Goal: Information Seeking & Learning: Compare options

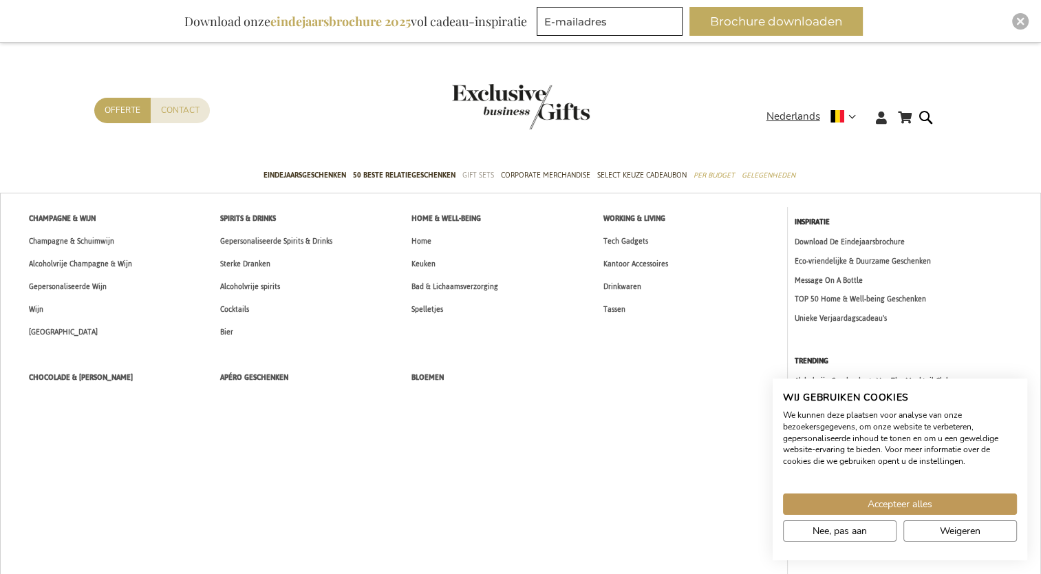
click at [480, 177] on span "Gift Sets" at bounding box center [478, 175] width 32 height 14
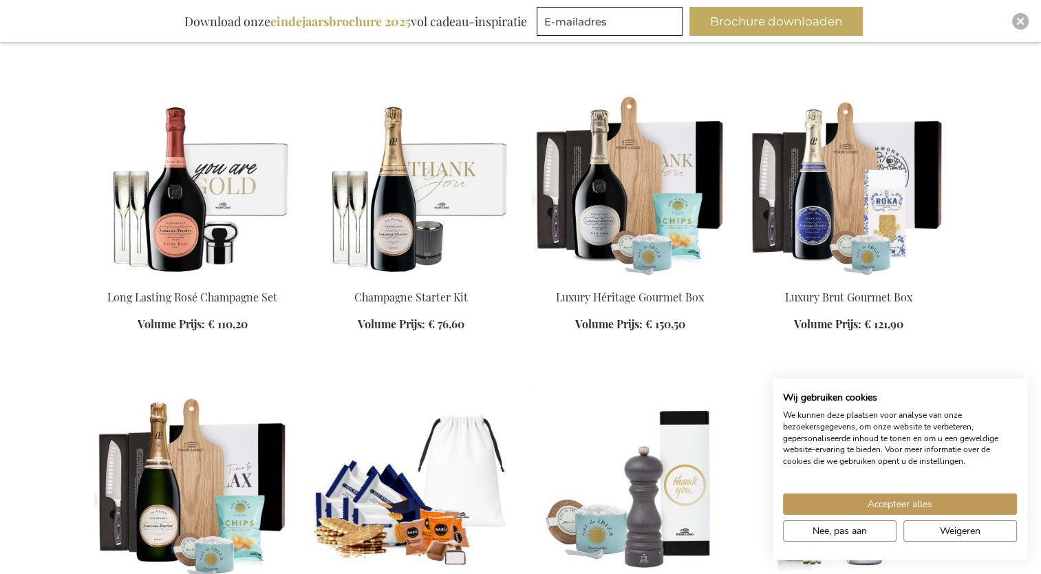
scroll to position [1166, 0]
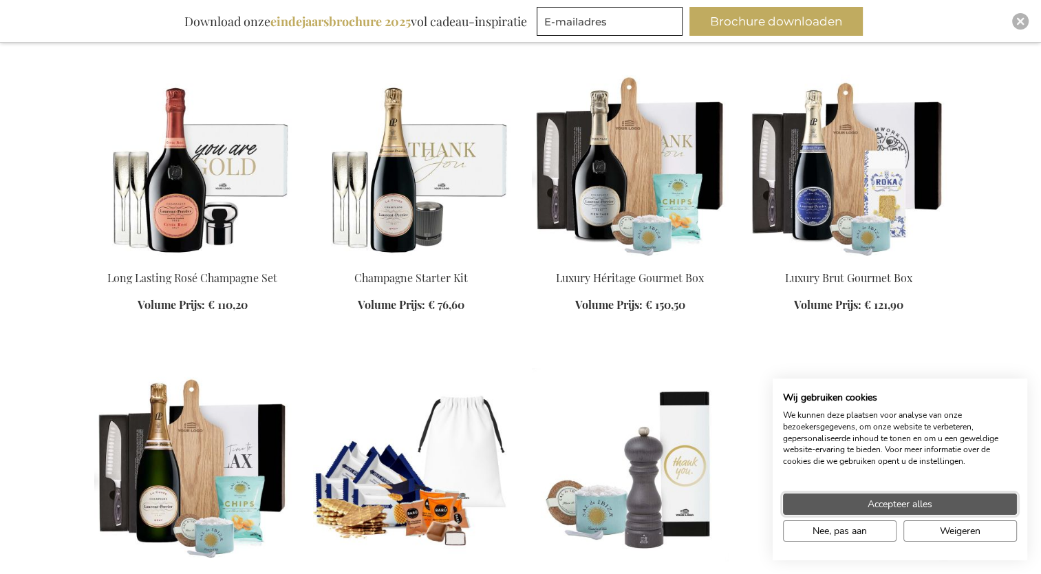
click at [859, 504] on button "Accepteer alles" at bounding box center [900, 503] width 234 height 21
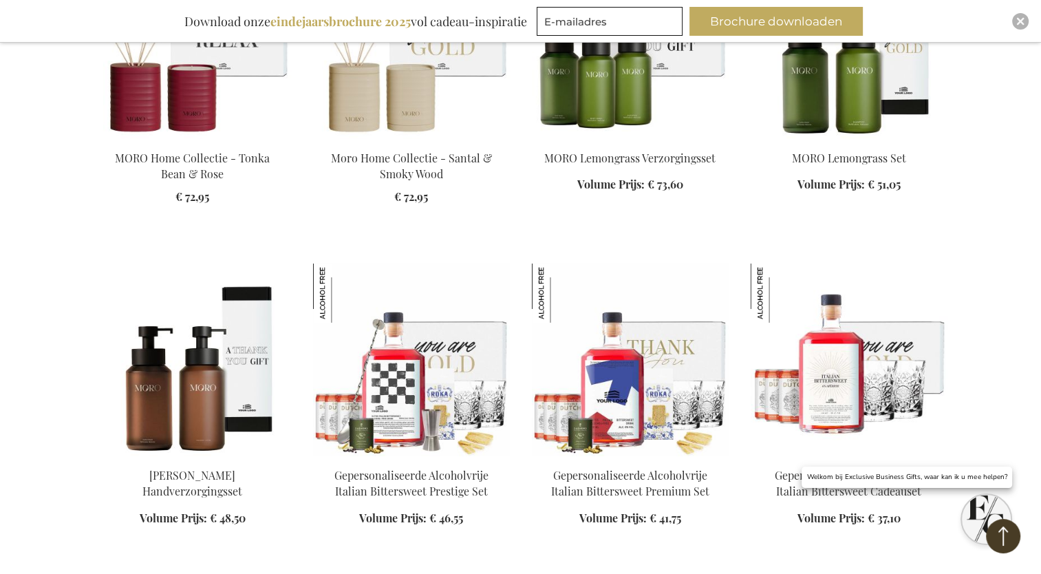
scroll to position [4147, 0]
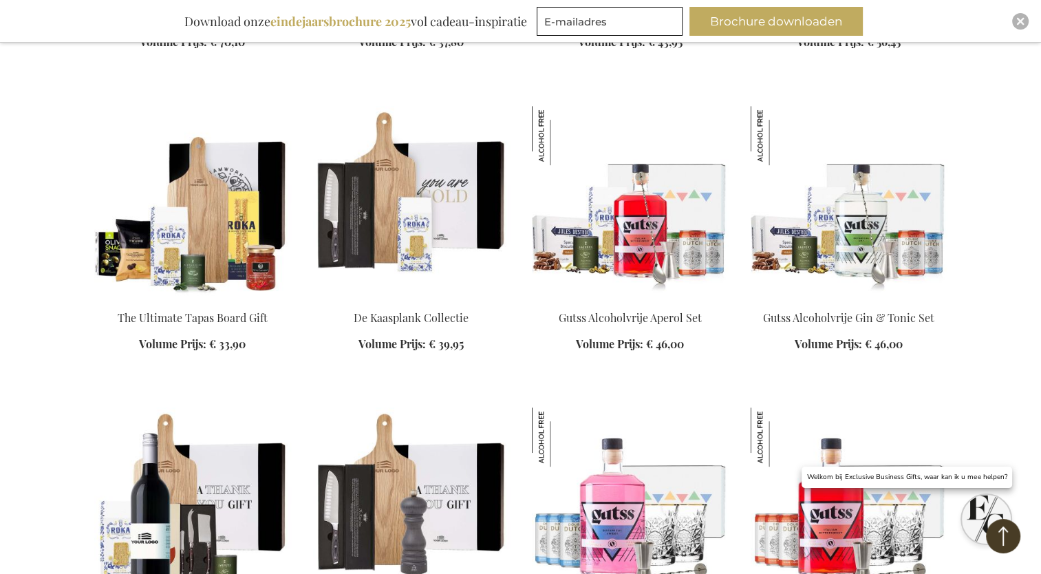
scroll to position [5877, 0]
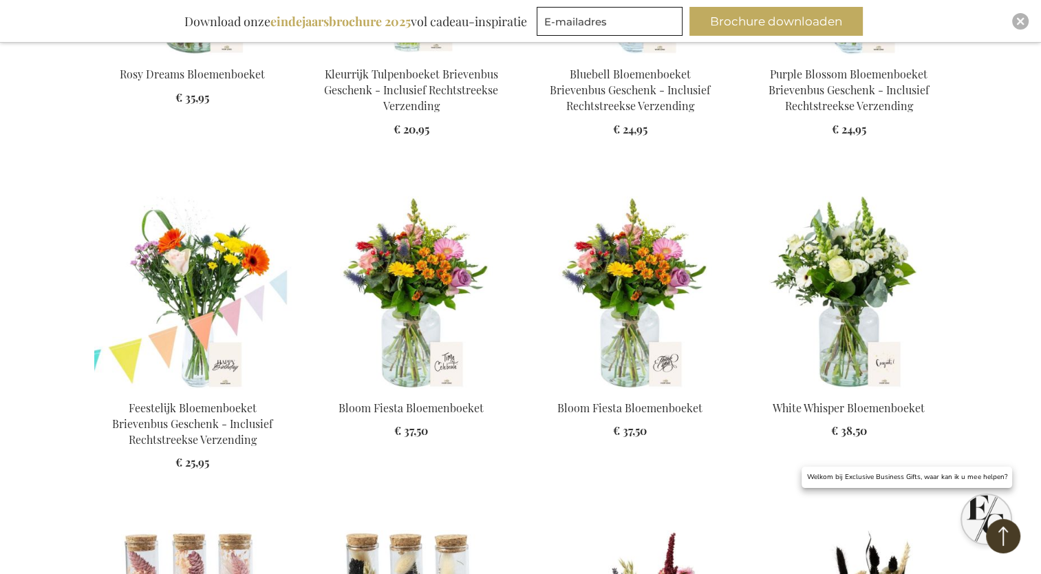
scroll to position [10773, 0]
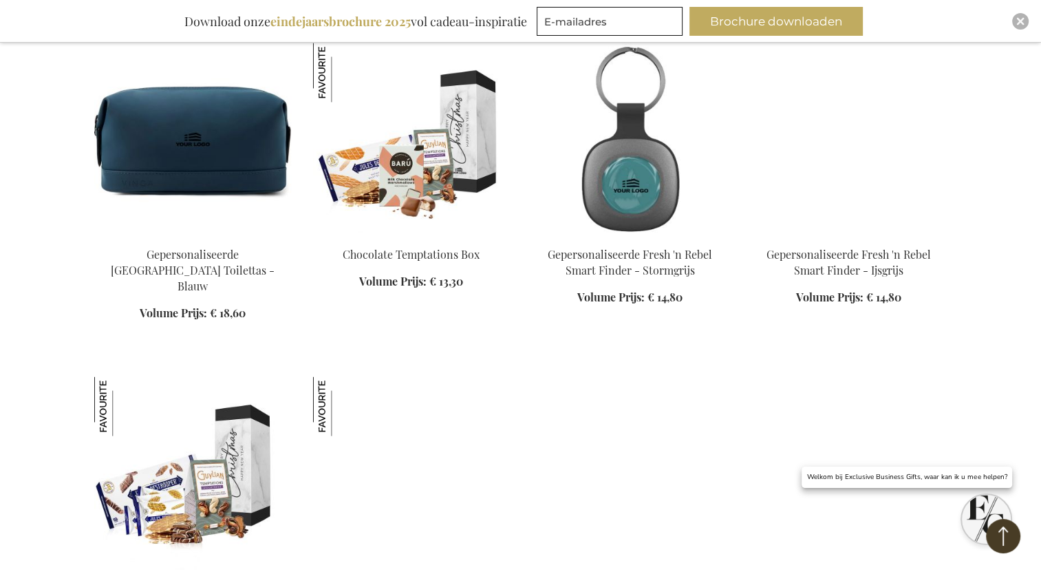
scroll to position [12551, 0]
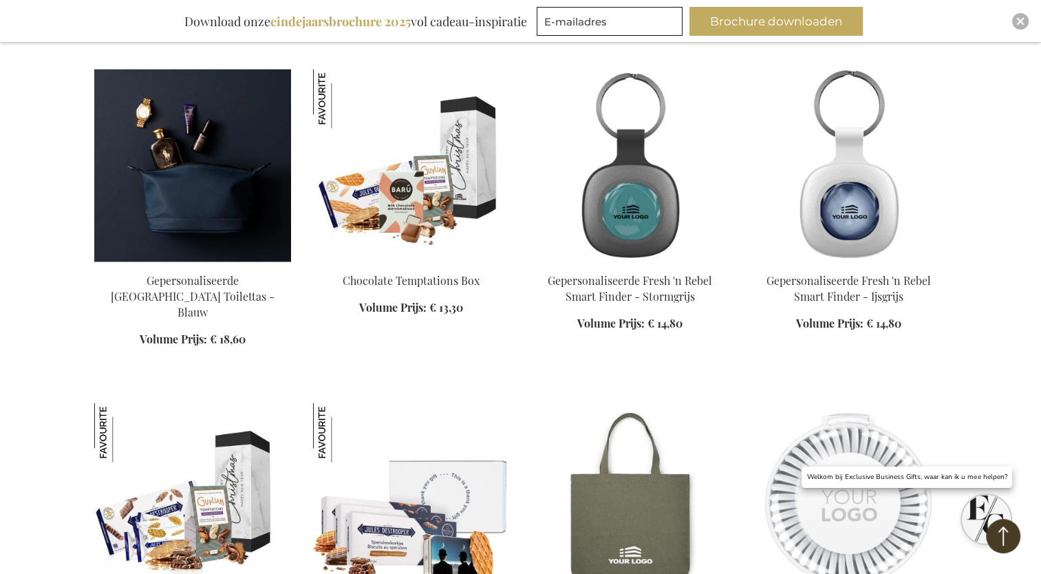
click at [254, 155] on img at bounding box center [192, 165] width 197 height 193
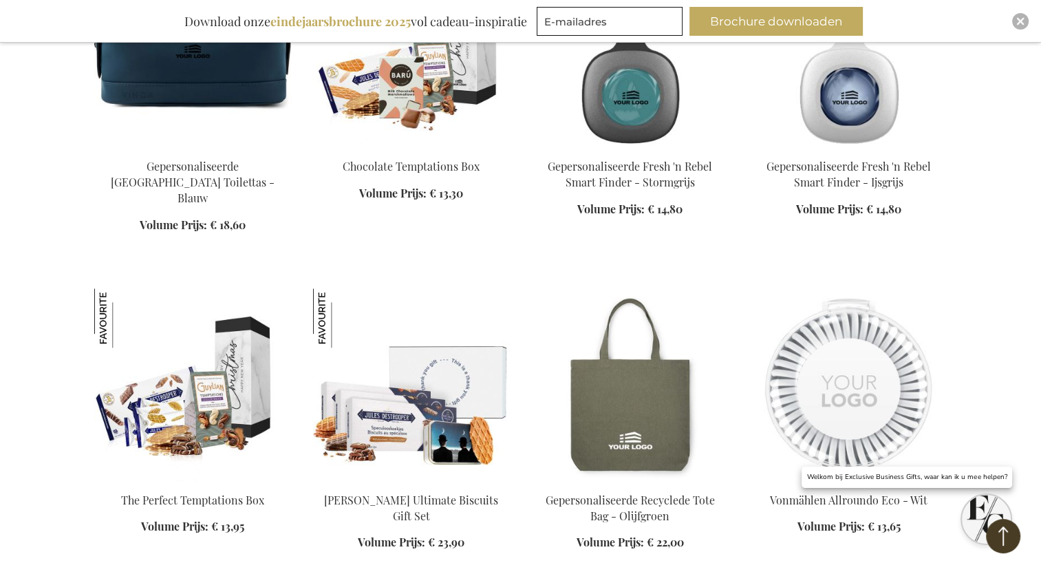
scroll to position [1429, 0]
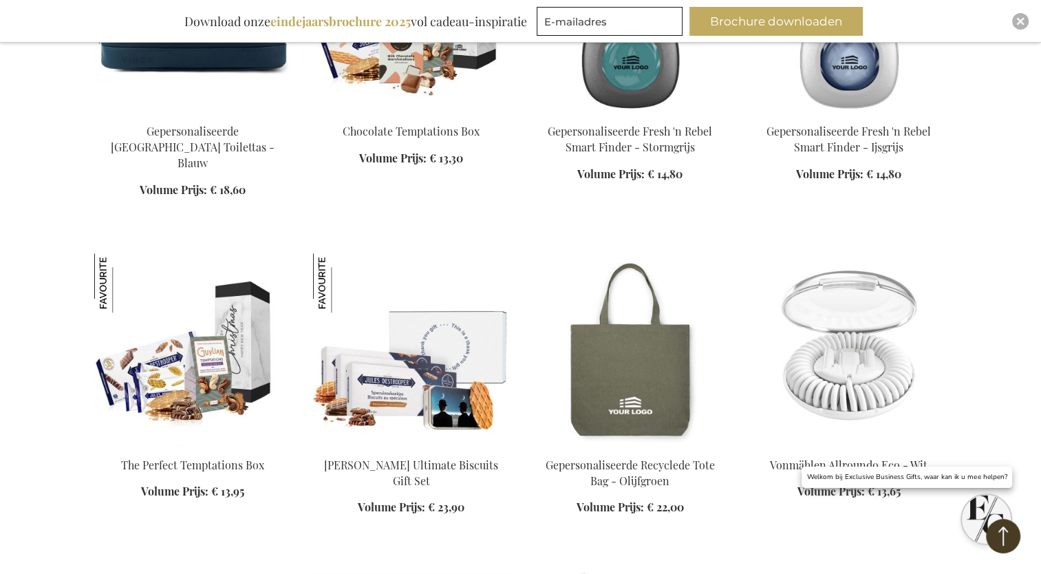
click at [856, 364] on img at bounding box center [848, 349] width 197 height 193
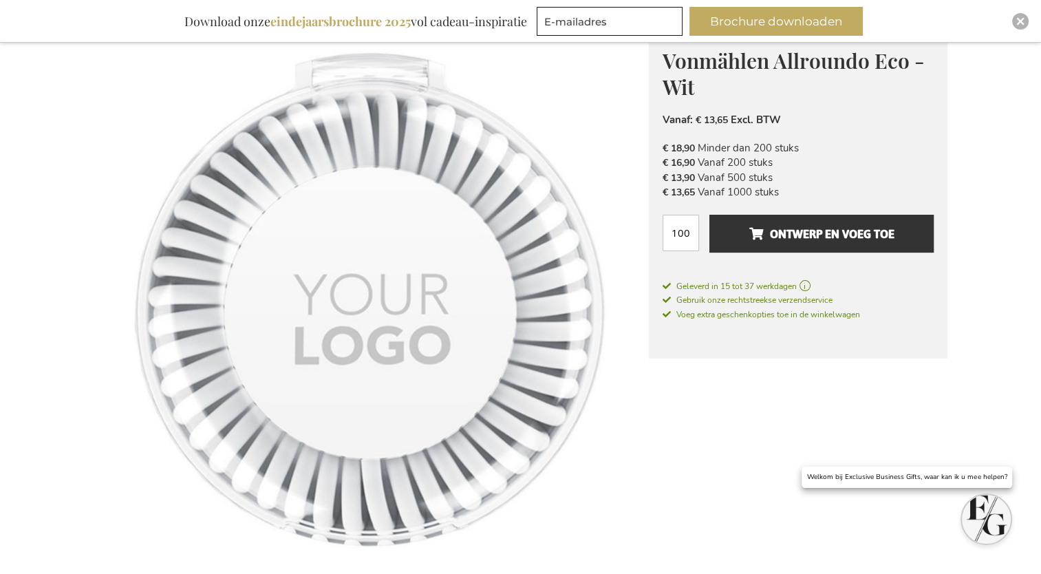
scroll to position [204, 0]
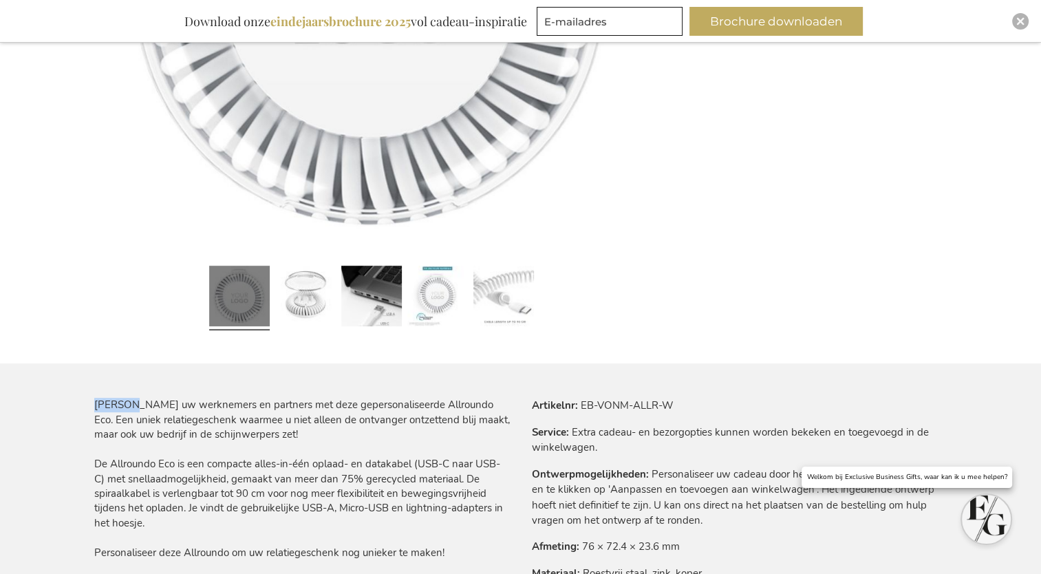
scroll to position [536, 0]
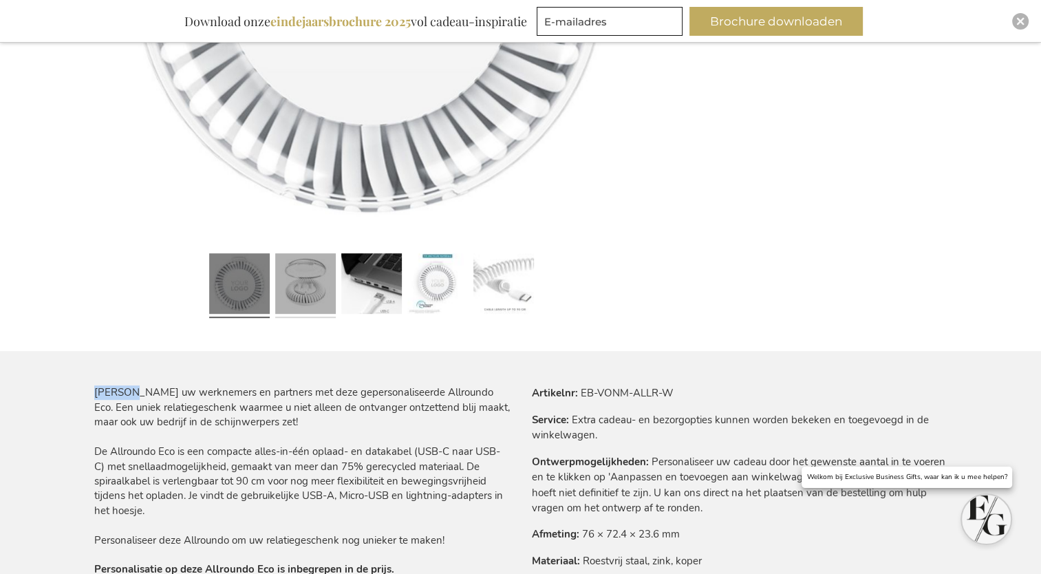
click at [309, 293] on link at bounding box center [305, 286] width 61 height 76
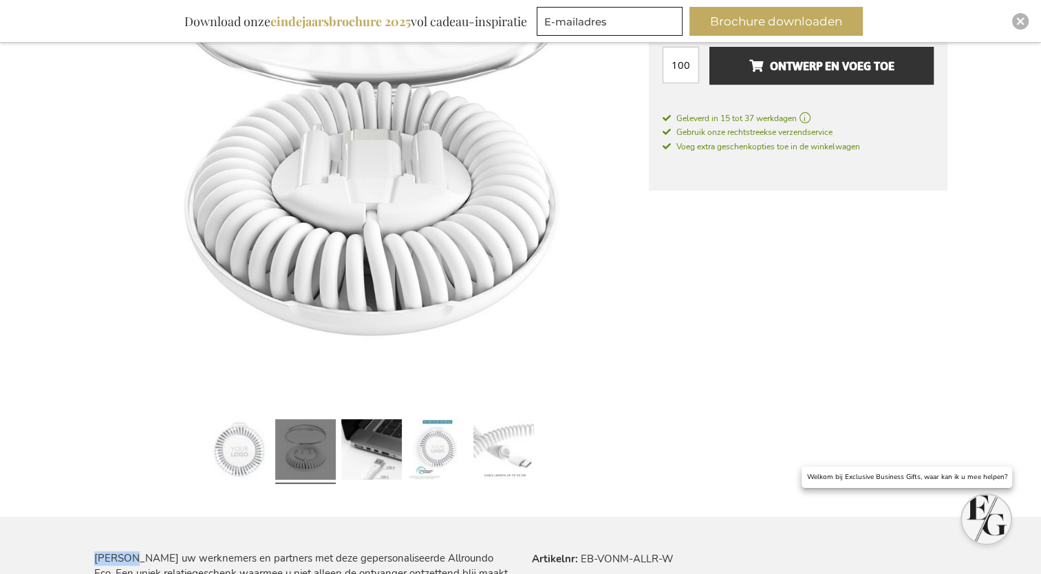
scroll to position [360, 0]
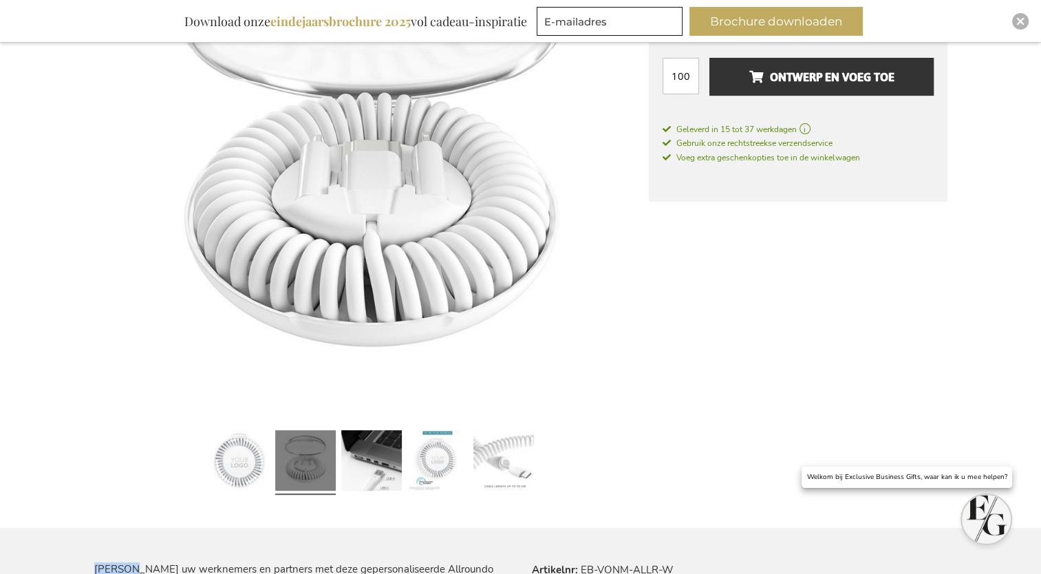
click at [309, 293] on img at bounding box center [371, 144] width 554 height 554
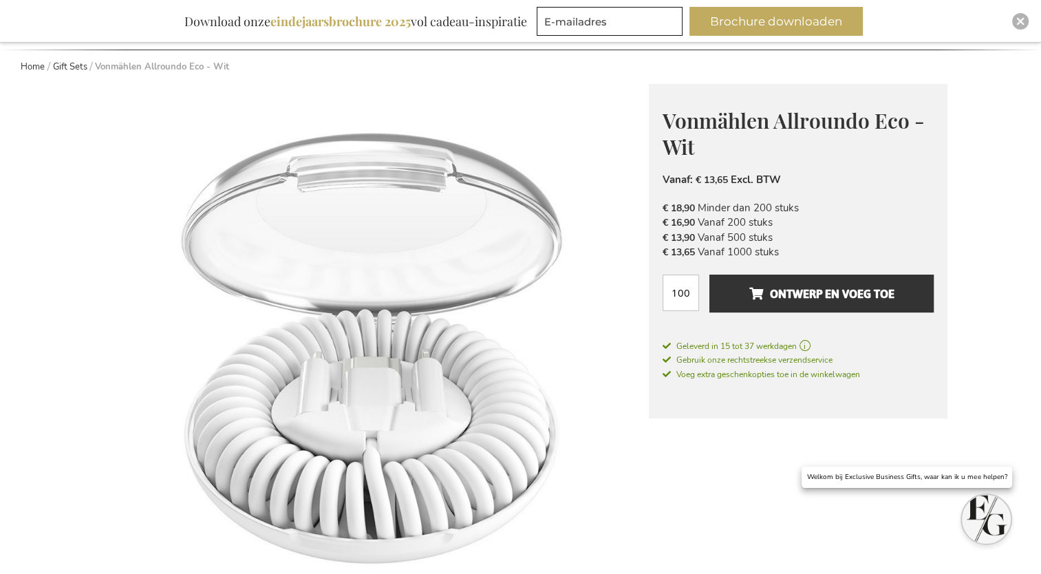
scroll to position [131, 0]
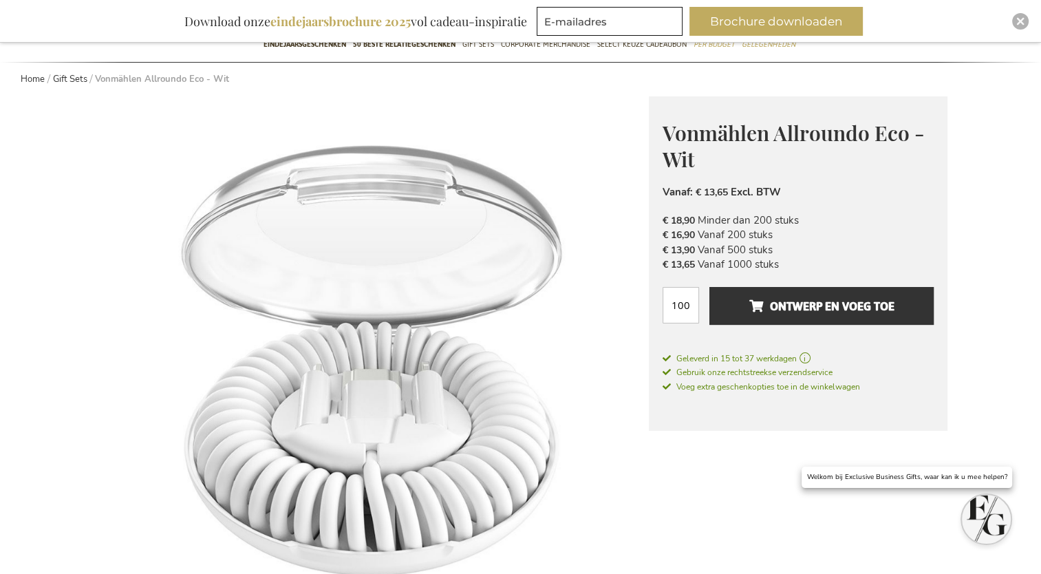
click at [323, 448] on img at bounding box center [371, 373] width 554 height 554
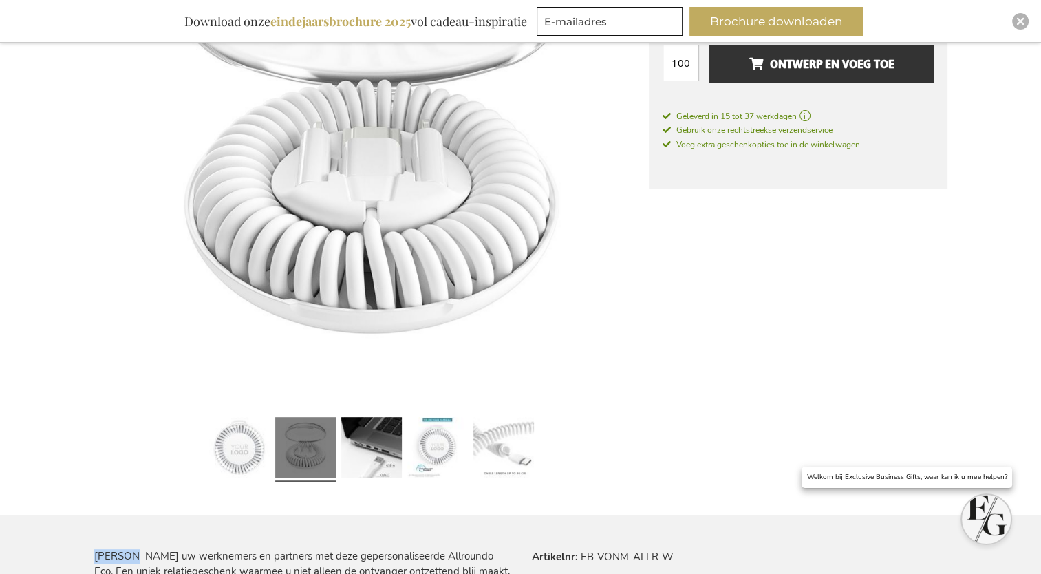
scroll to position [376, 0]
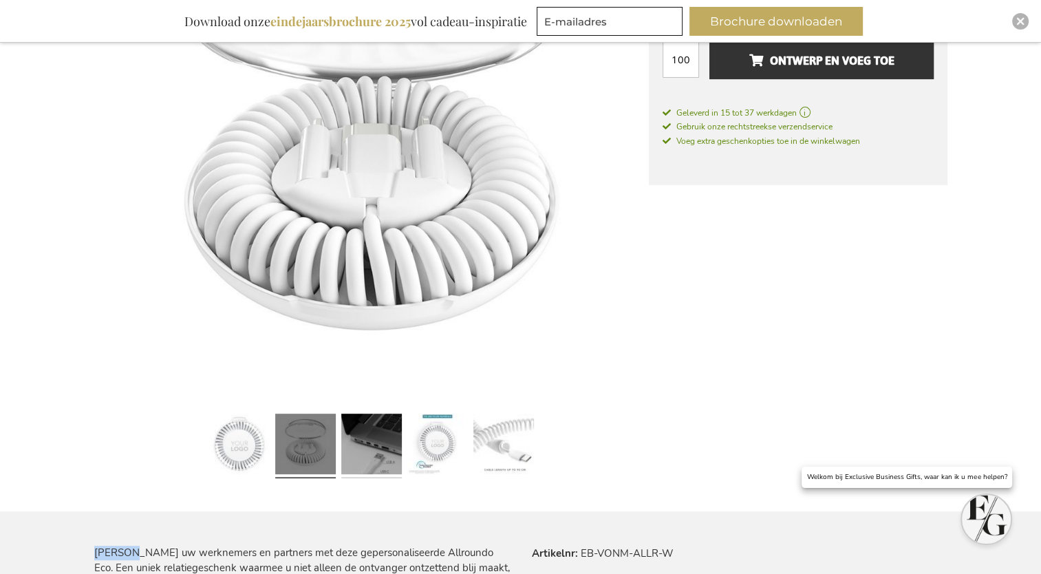
click at [370, 455] on link at bounding box center [371, 447] width 61 height 76
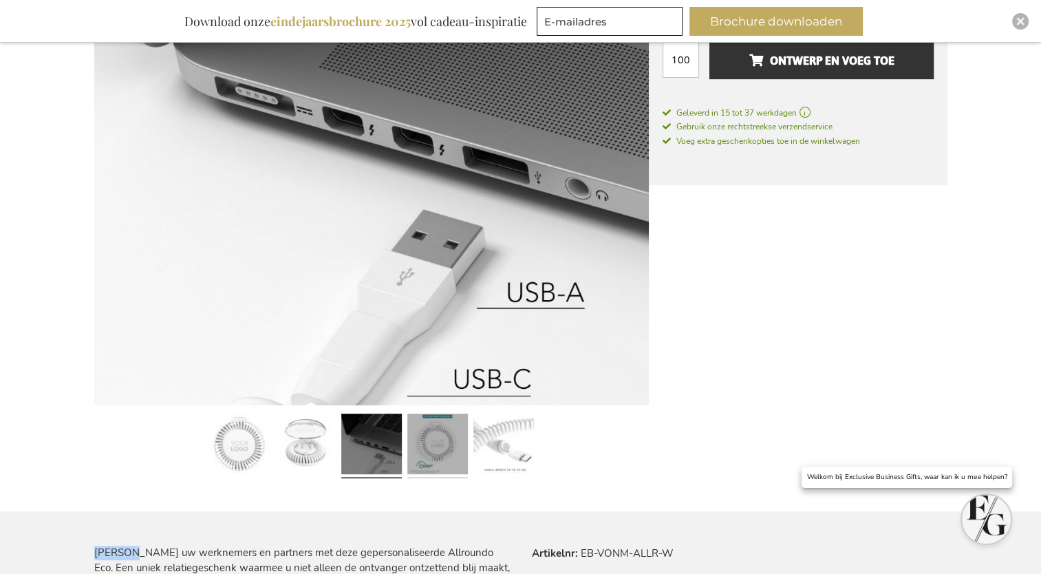
click at [445, 450] on link at bounding box center [437, 447] width 61 height 76
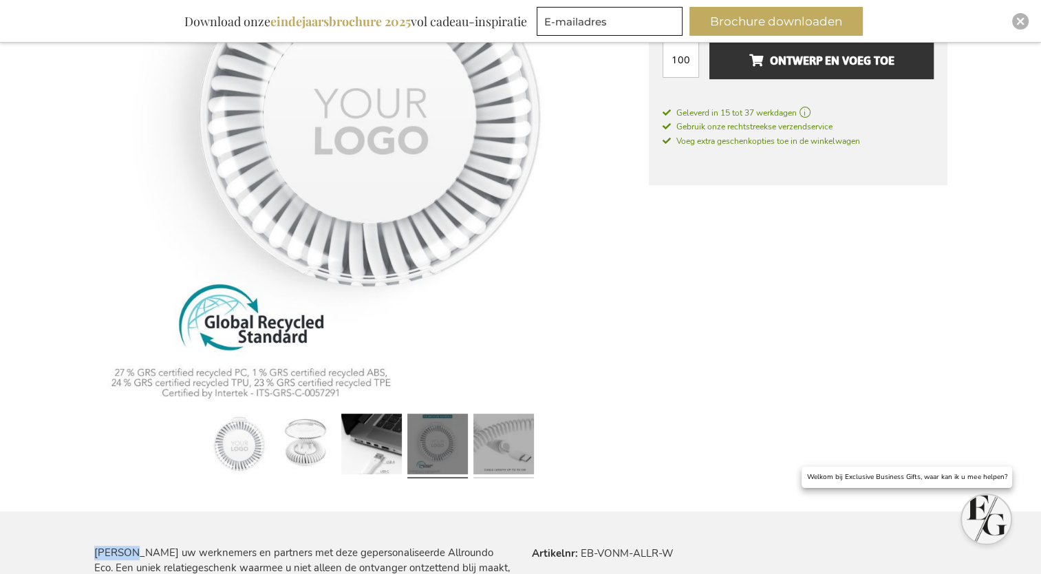
click at [495, 444] on link at bounding box center [503, 447] width 61 height 76
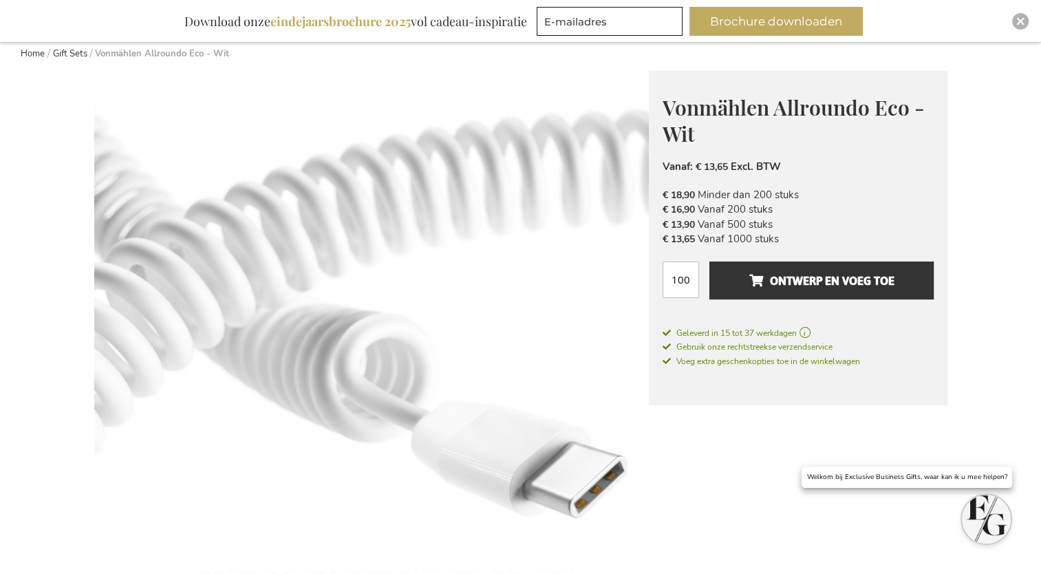
scroll to position [154, 0]
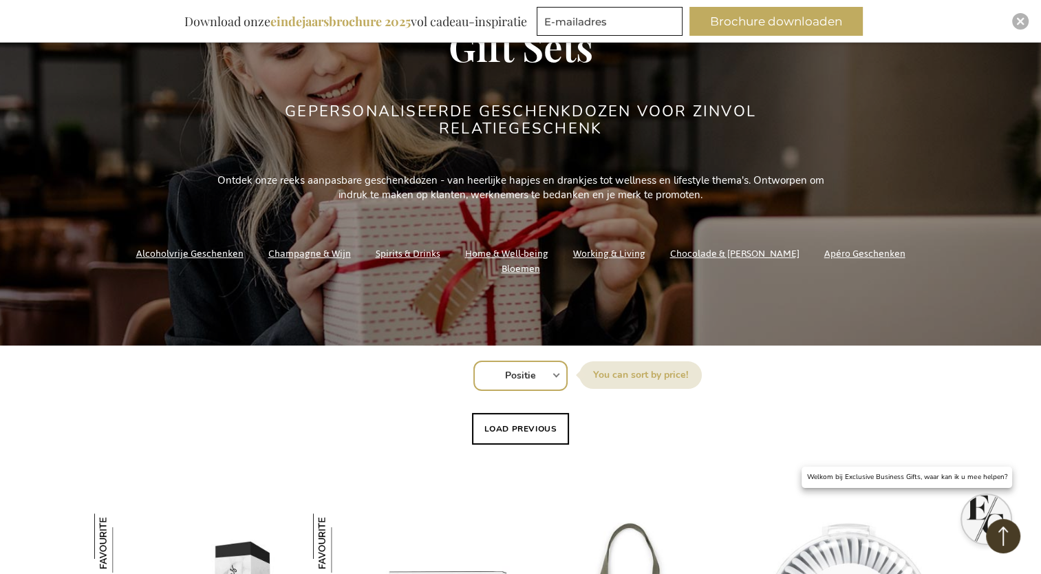
scroll to position [184, 0]
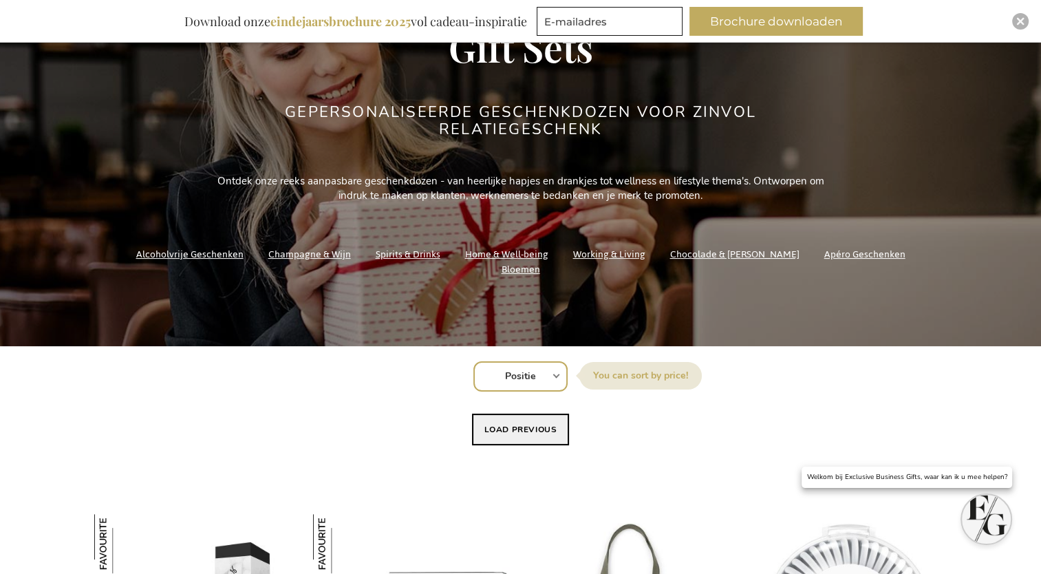
click at [542, 436] on button "Load previous" at bounding box center [521, 429] width 98 height 32
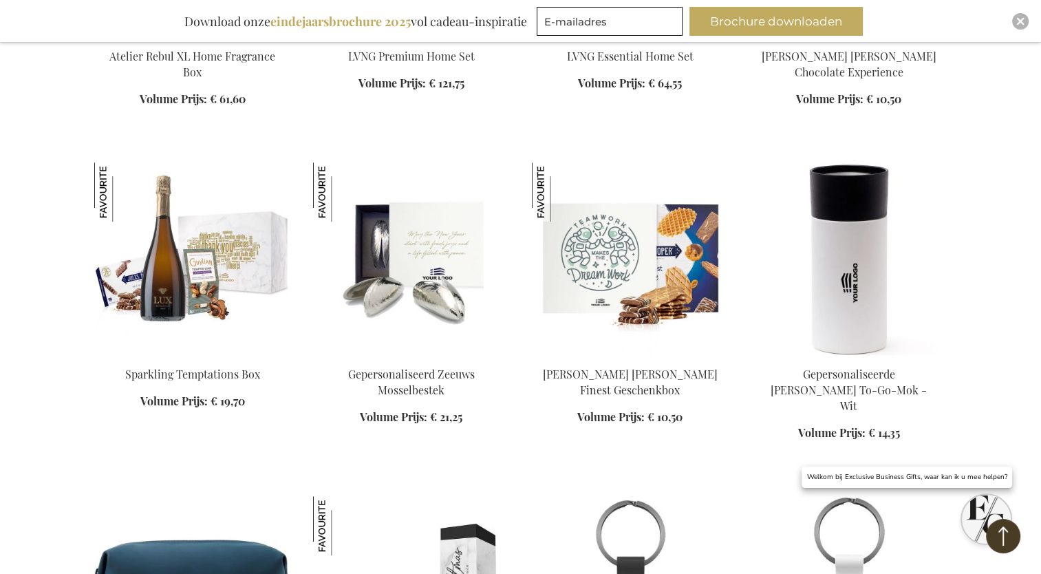
scroll to position [858, 0]
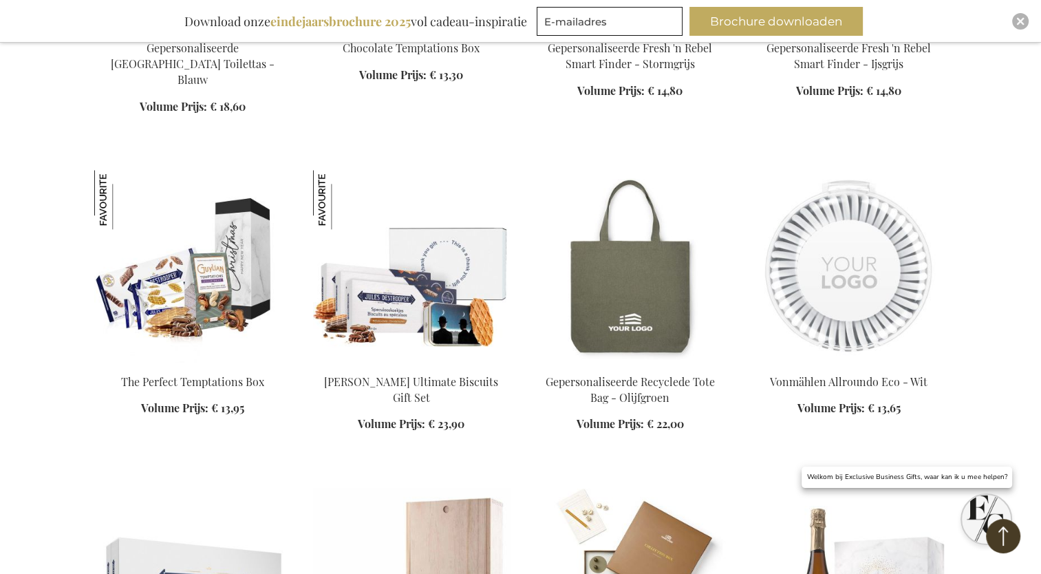
scroll to position [1513, 0]
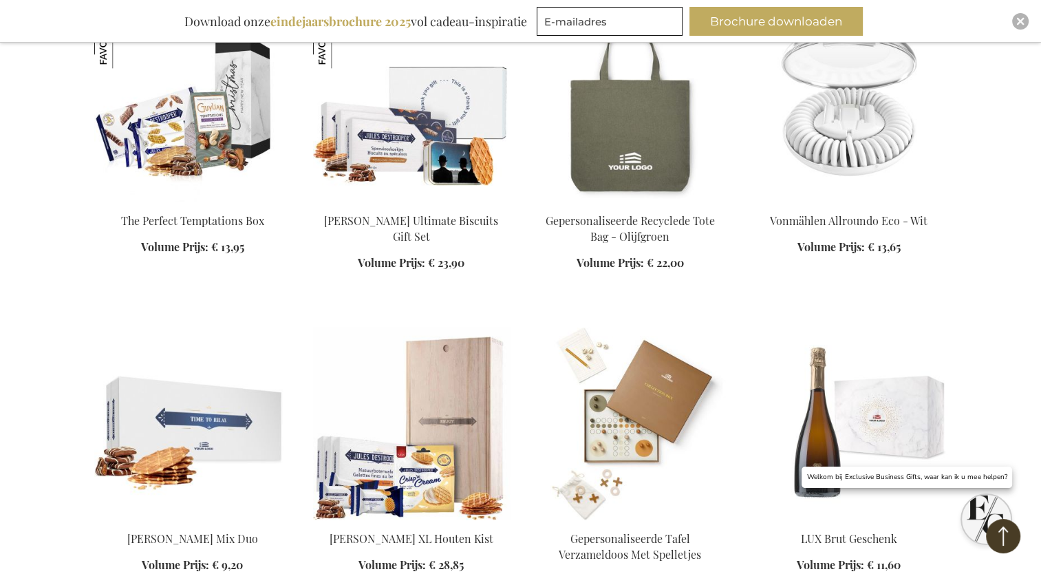
click at [848, 327] on img at bounding box center [848, 423] width 197 height 193
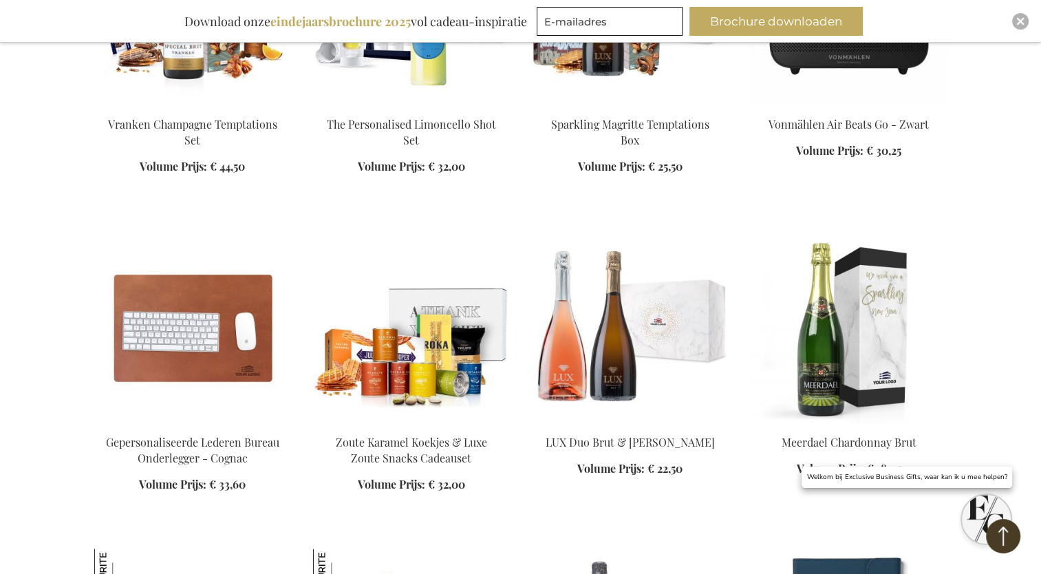
scroll to position [1744, 0]
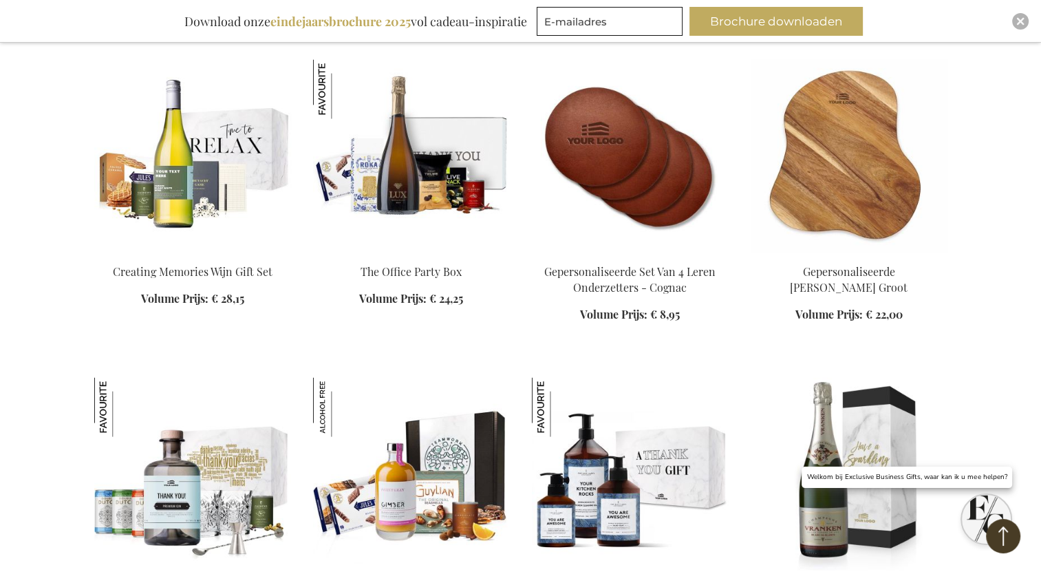
scroll to position [2545, 0]
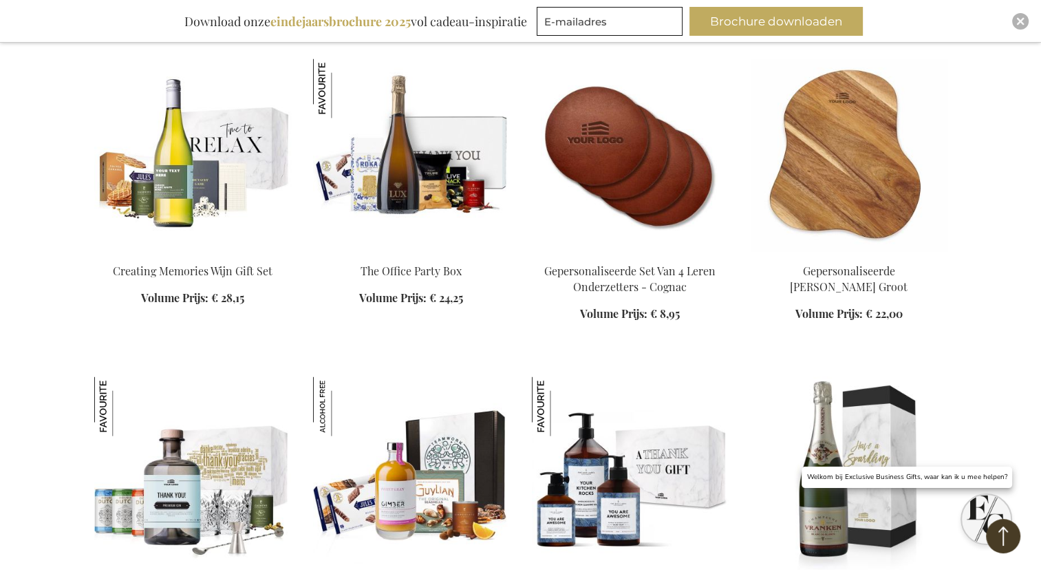
click at [627, 179] on img at bounding box center [630, 154] width 197 height 193
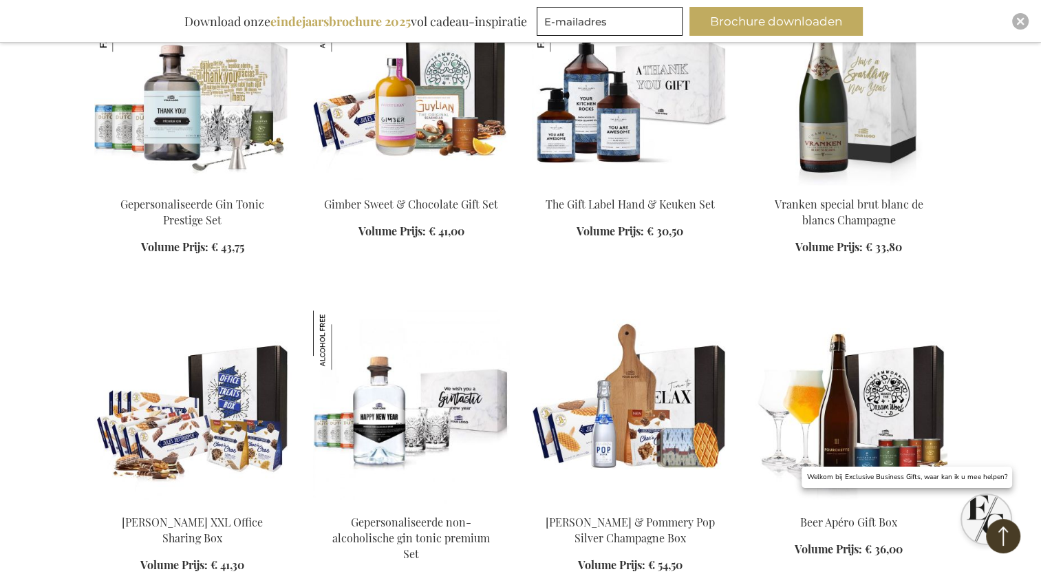
scroll to position [1023, 0]
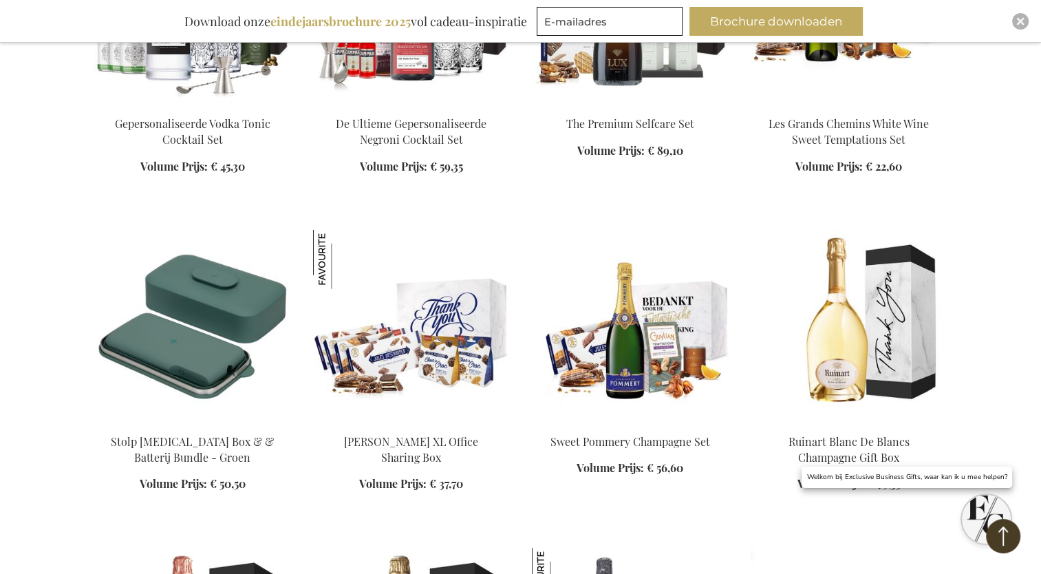
scroll to position [3312, 0]
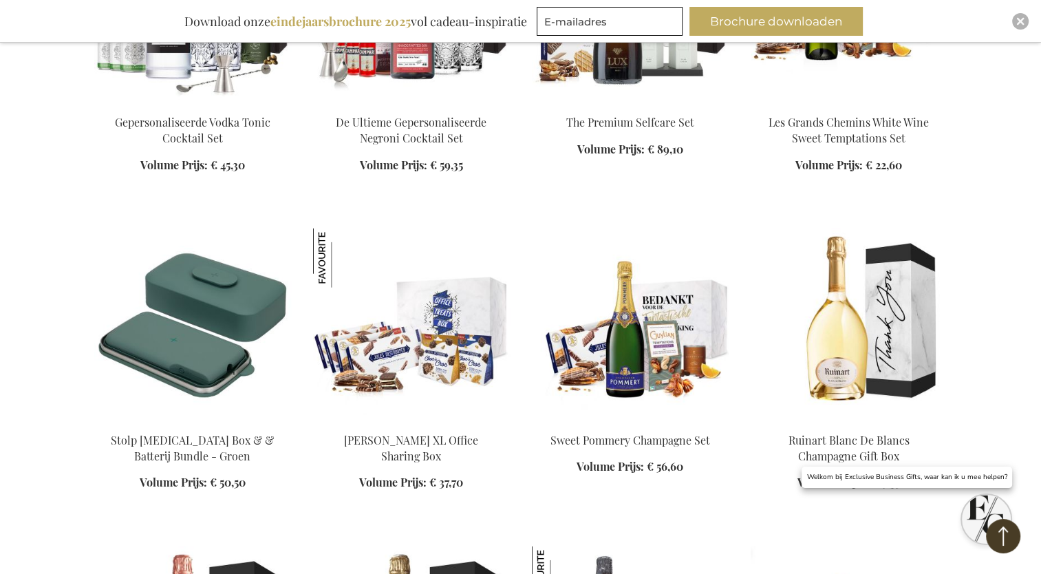
click at [319, 228] on img at bounding box center [342, 257] width 59 height 59
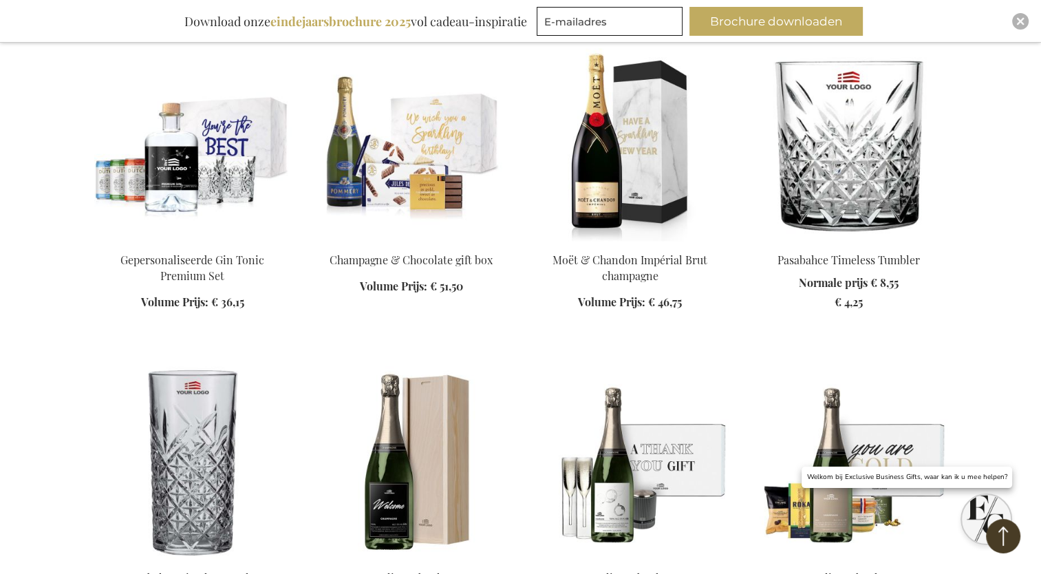
scroll to position [1604, 0]
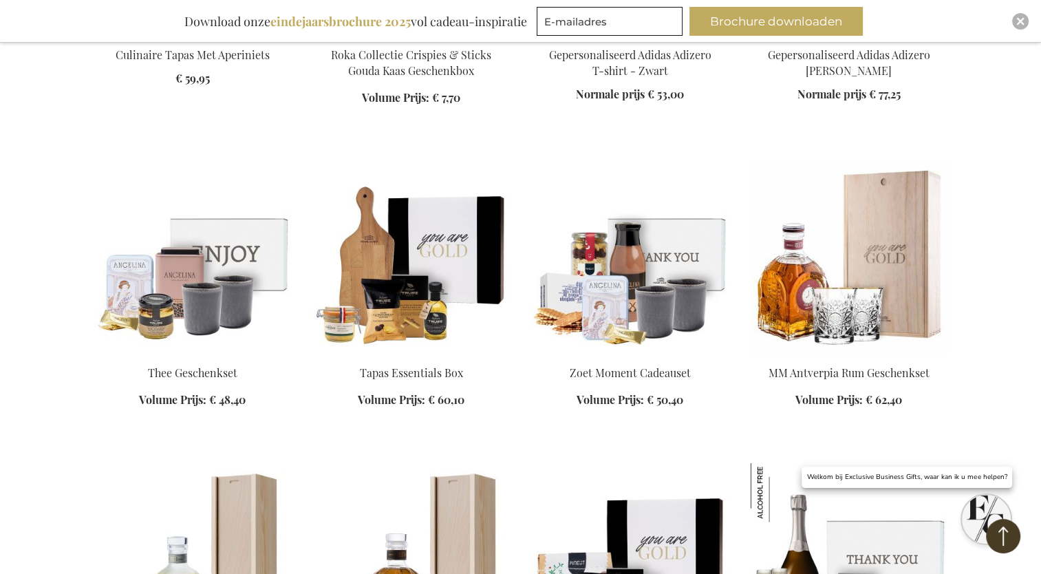
scroll to position [3078, 0]
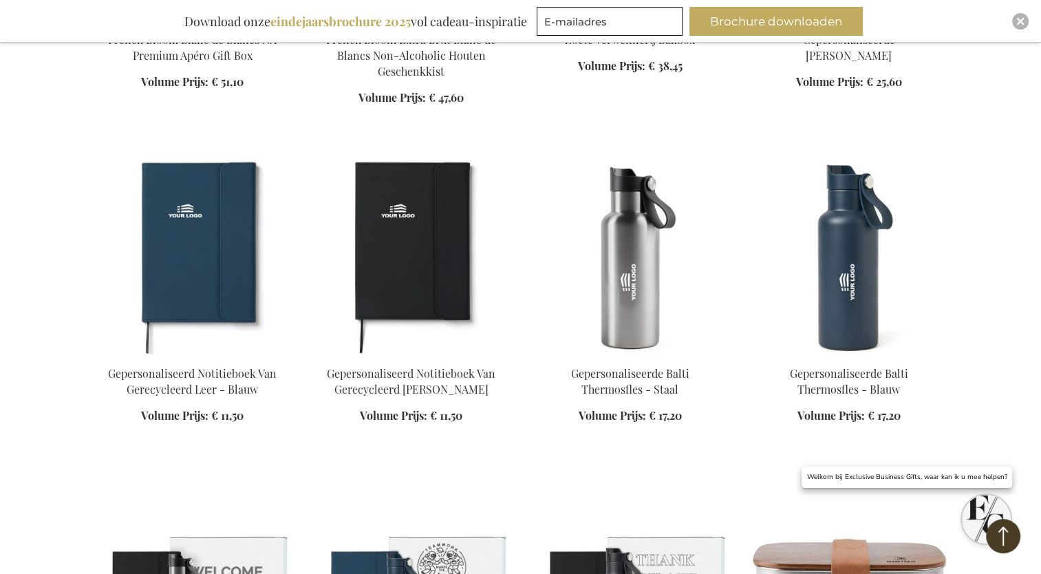
scroll to position [4005, 0]
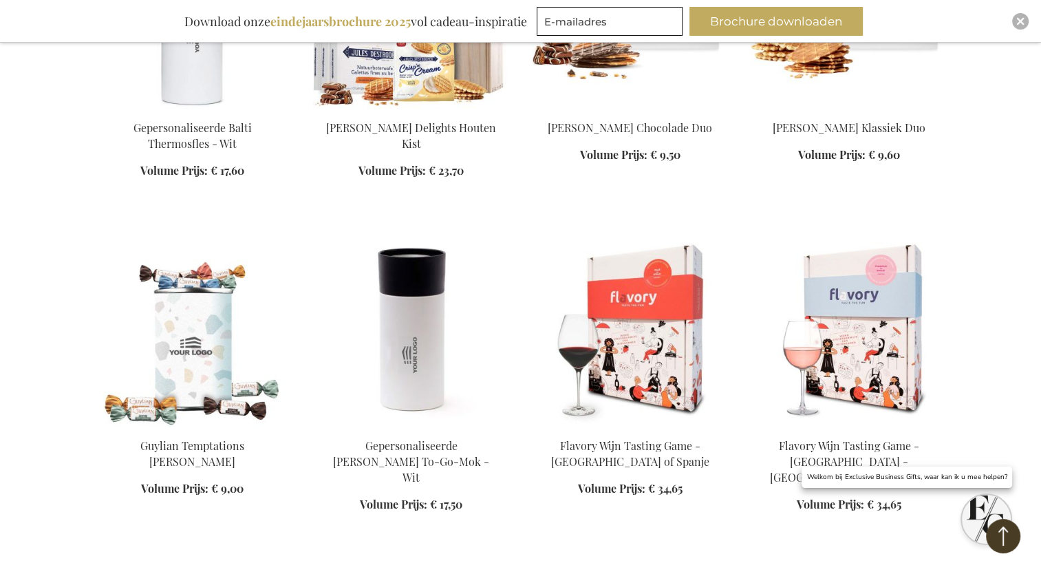
scroll to position [4911, 0]
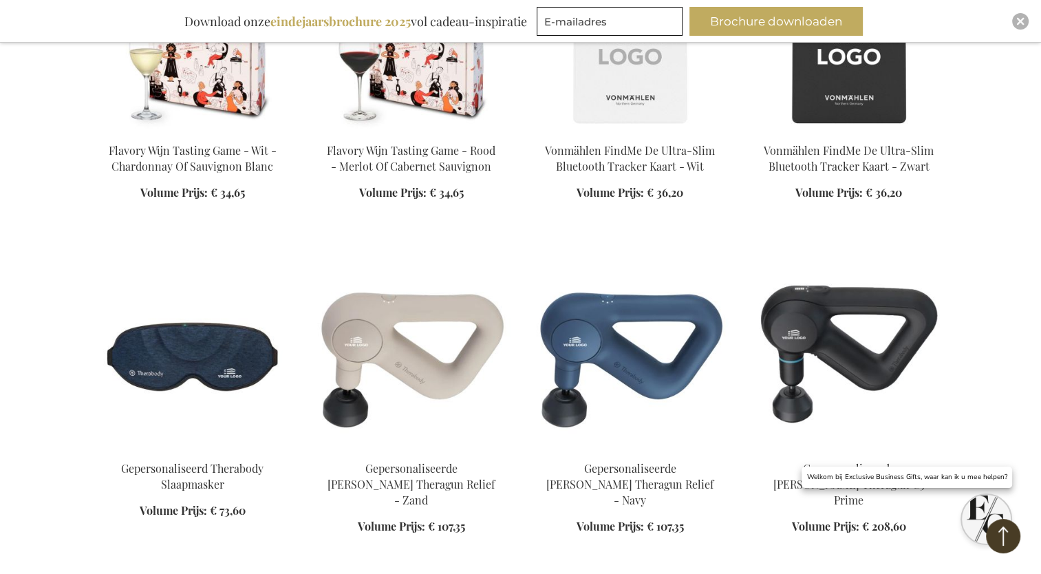
scroll to position [5558, 0]
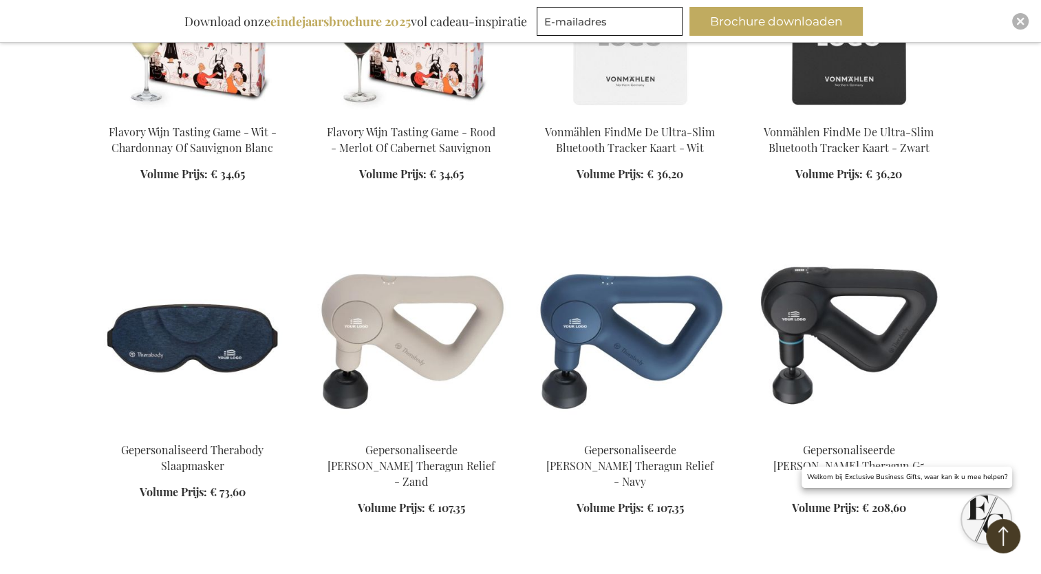
click at [414, 331] on img at bounding box center [411, 334] width 197 height 193
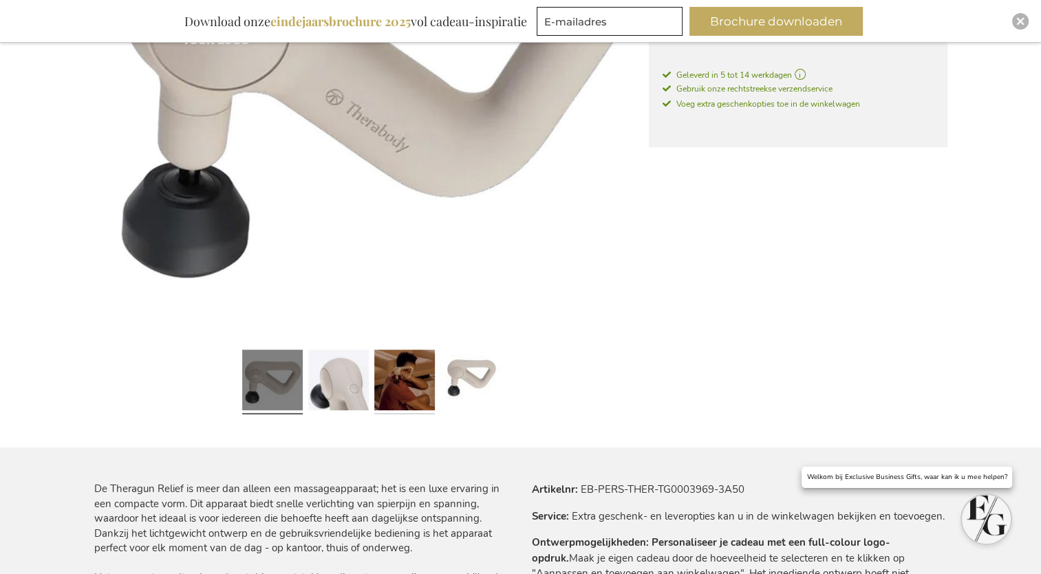
scroll to position [443, 0]
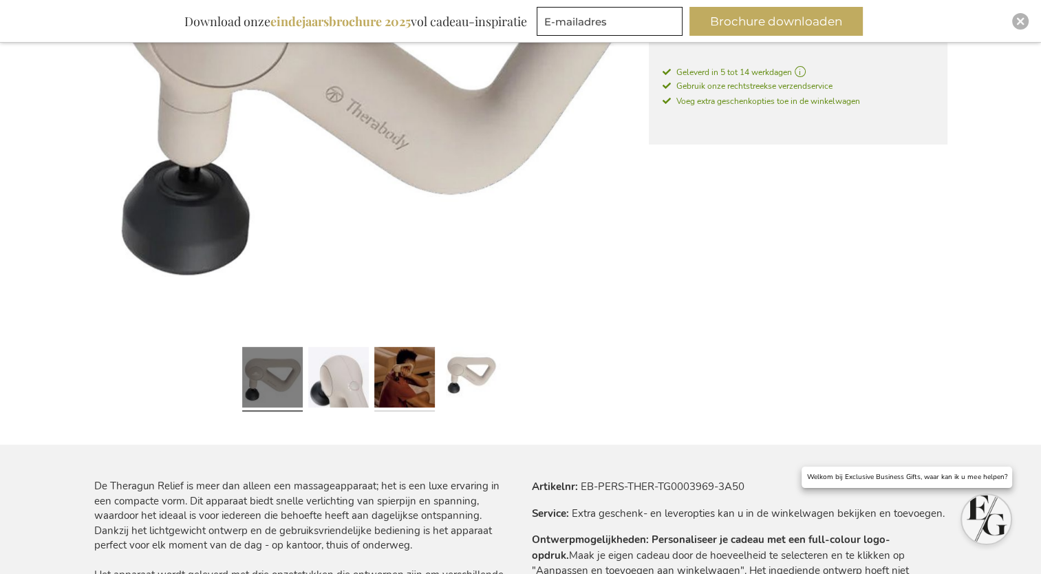
click at [405, 387] on link at bounding box center [404, 380] width 61 height 76
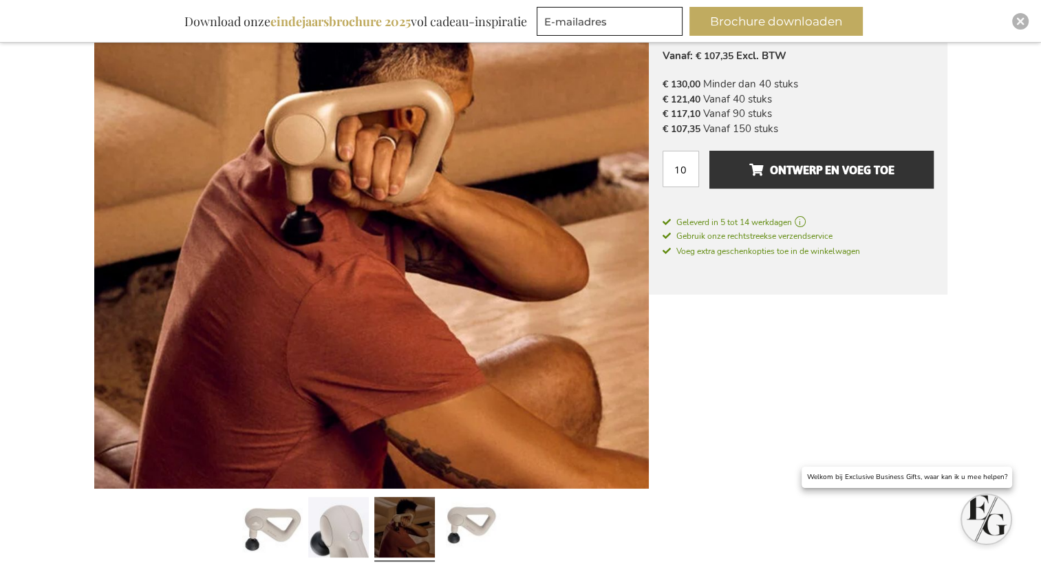
scroll to position [292, 0]
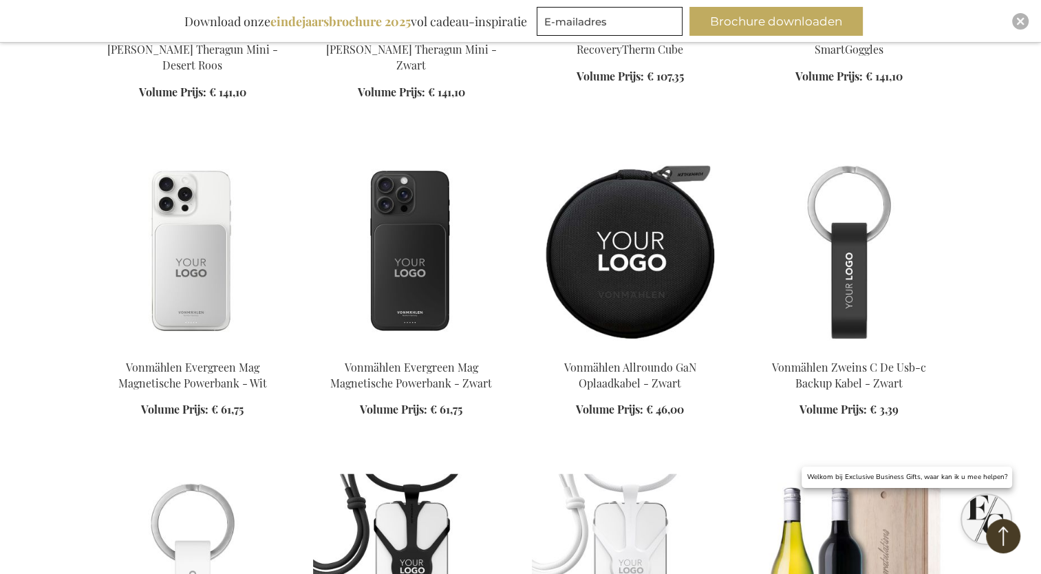
scroll to position [1532, 0]
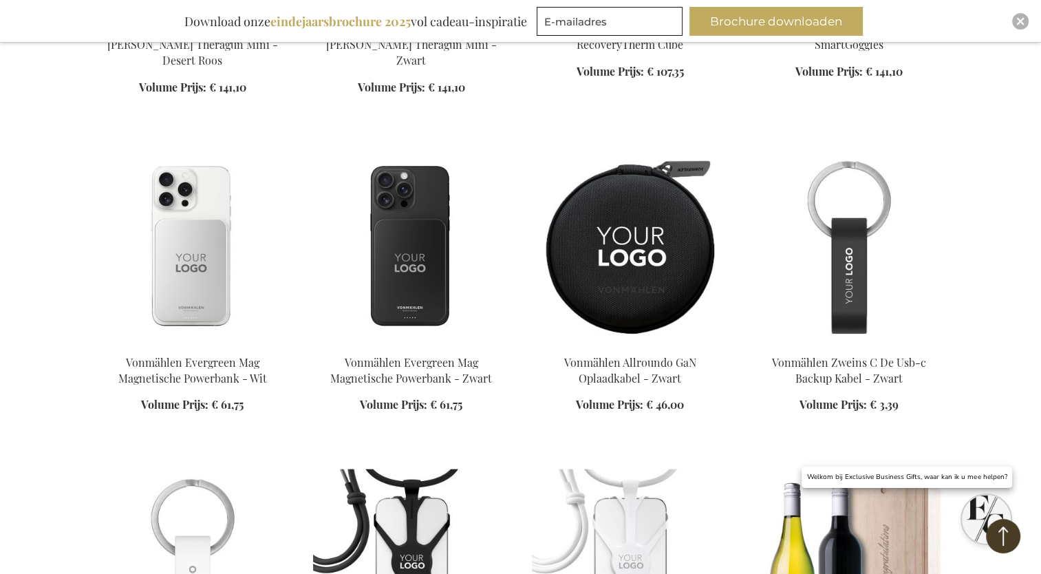
click at [610, 241] on img at bounding box center [630, 247] width 197 height 193
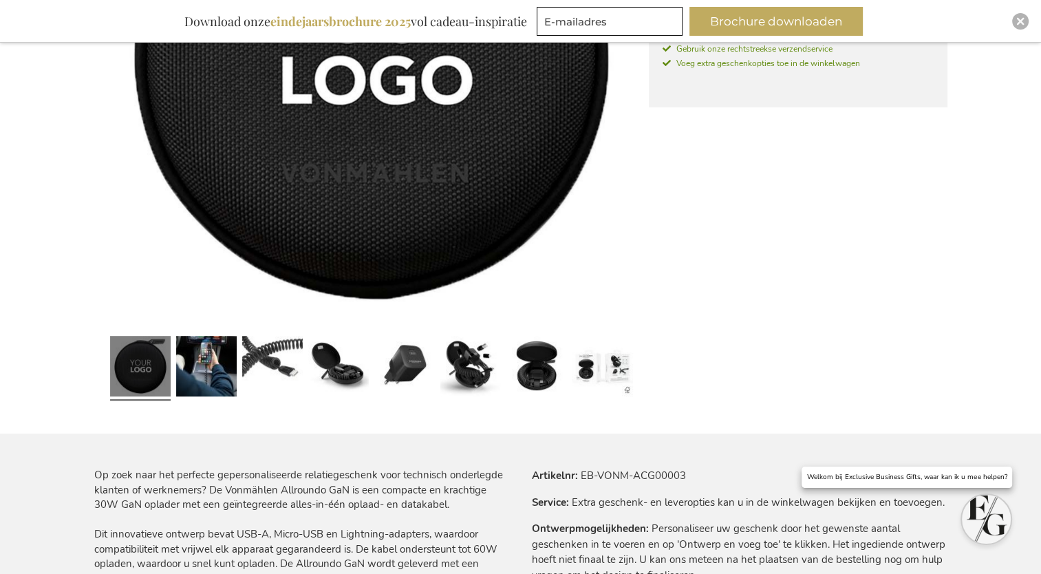
scroll to position [455, 0]
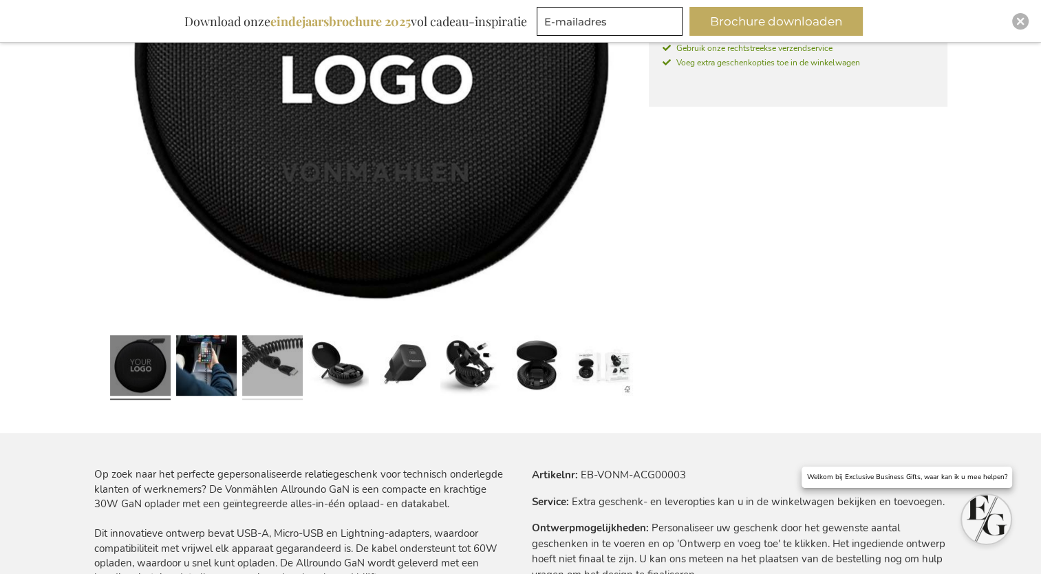
click at [272, 368] on link at bounding box center [272, 368] width 61 height 76
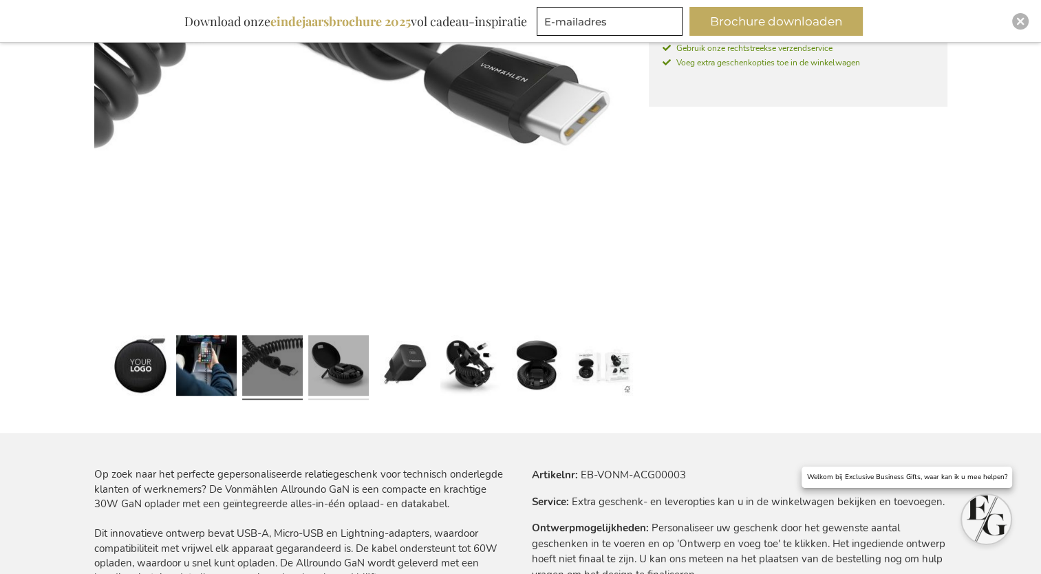
click at [341, 378] on link at bounding box center [338, 368] width 61 height 76
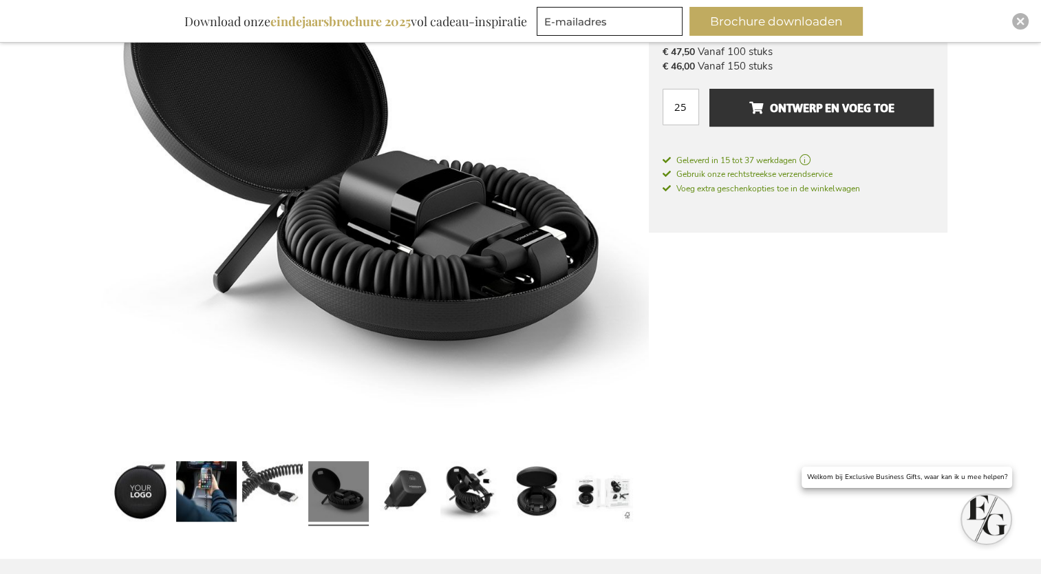
scroll to position [328, 0]
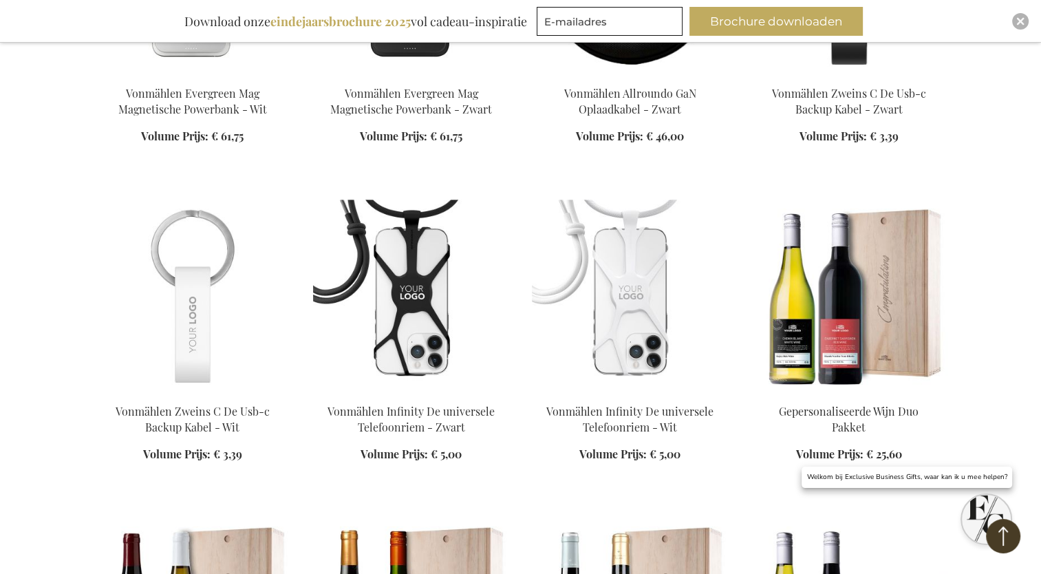
scroll to position [816, 0]
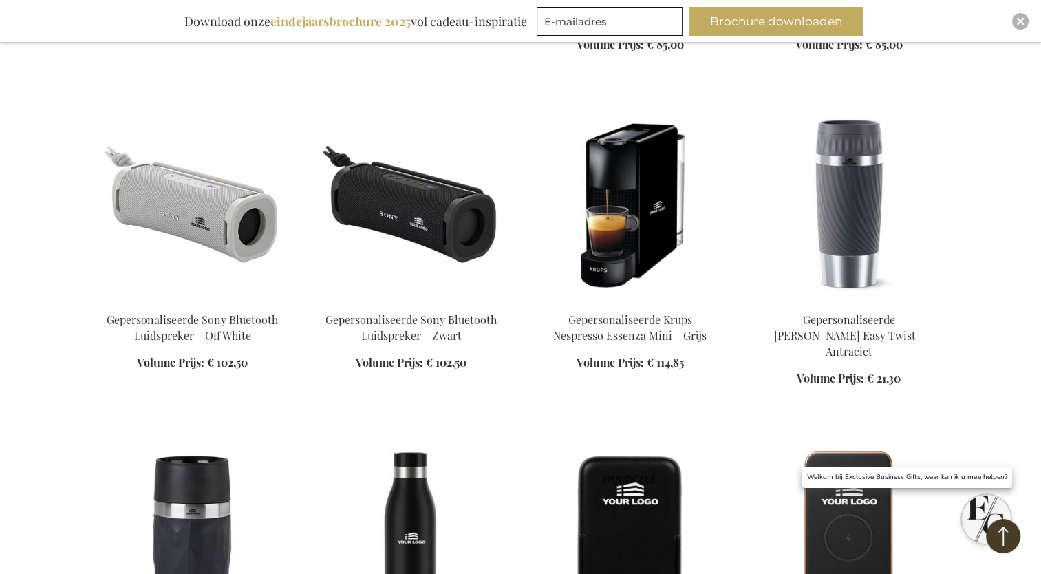
scroll to position [2829, 0]
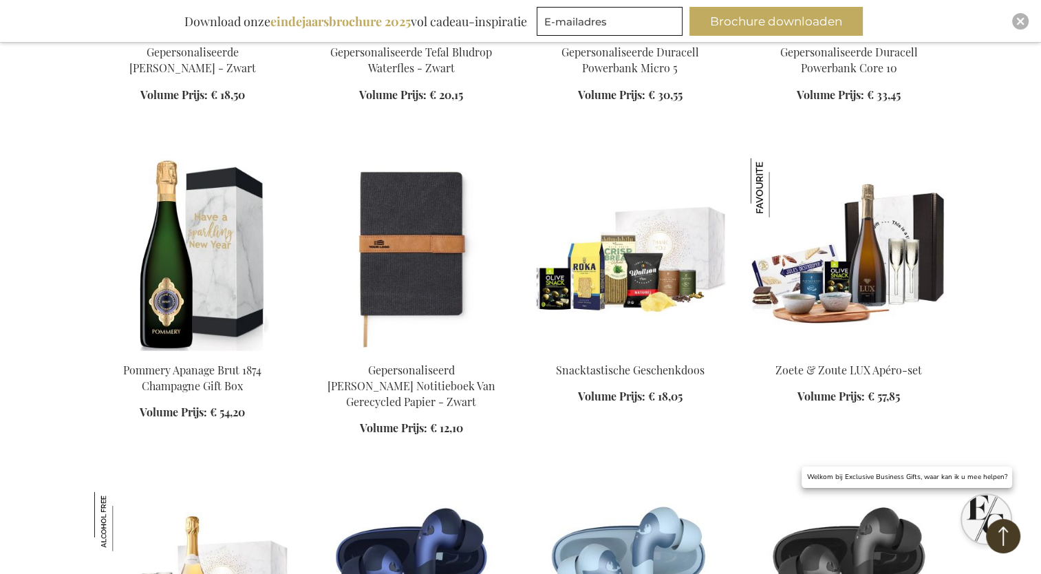
scroll to position [3430, 0]
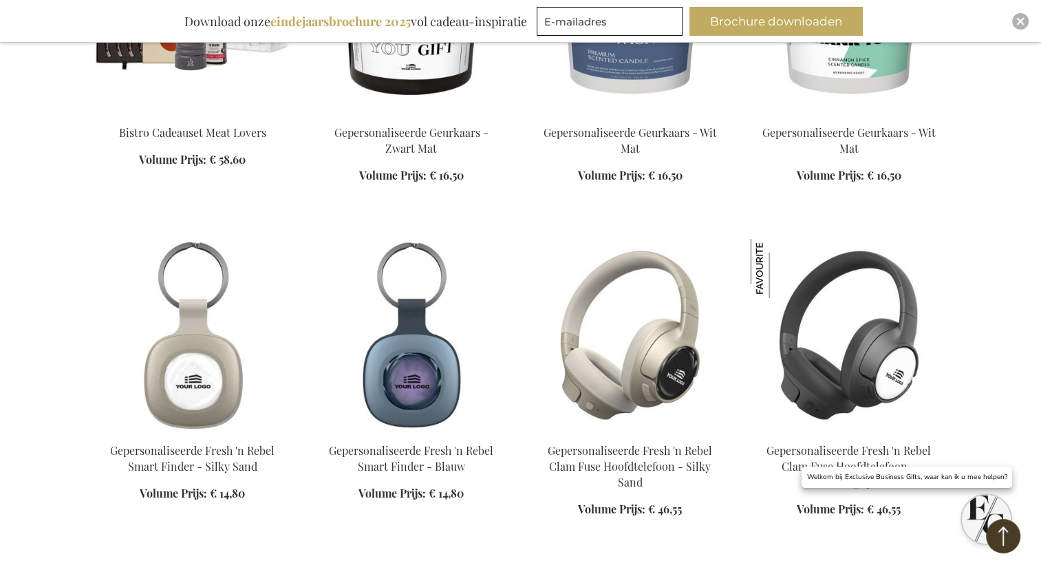
scroll to position [4954, 0]
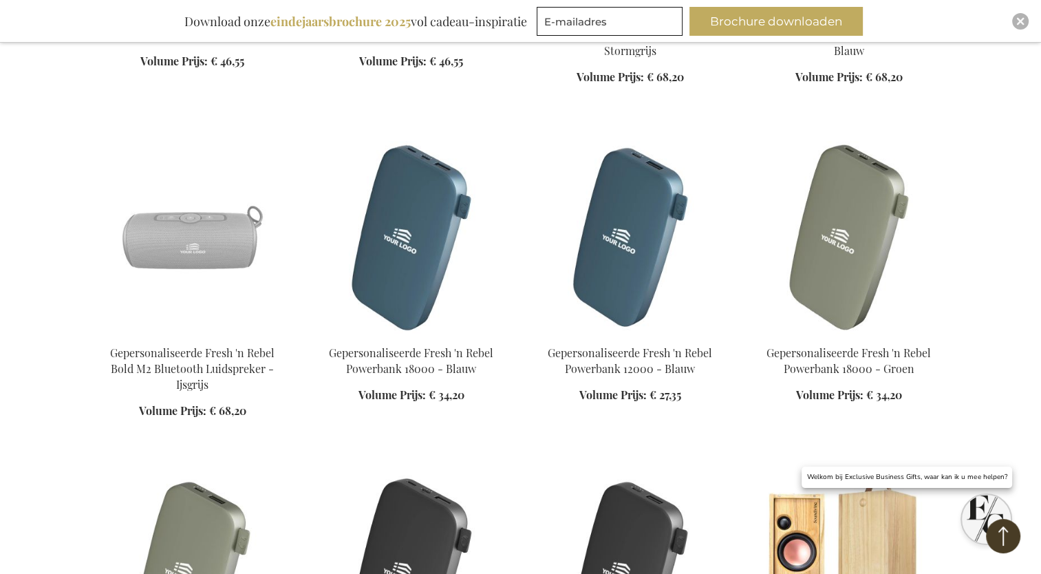
scroll to position [5718, 0]
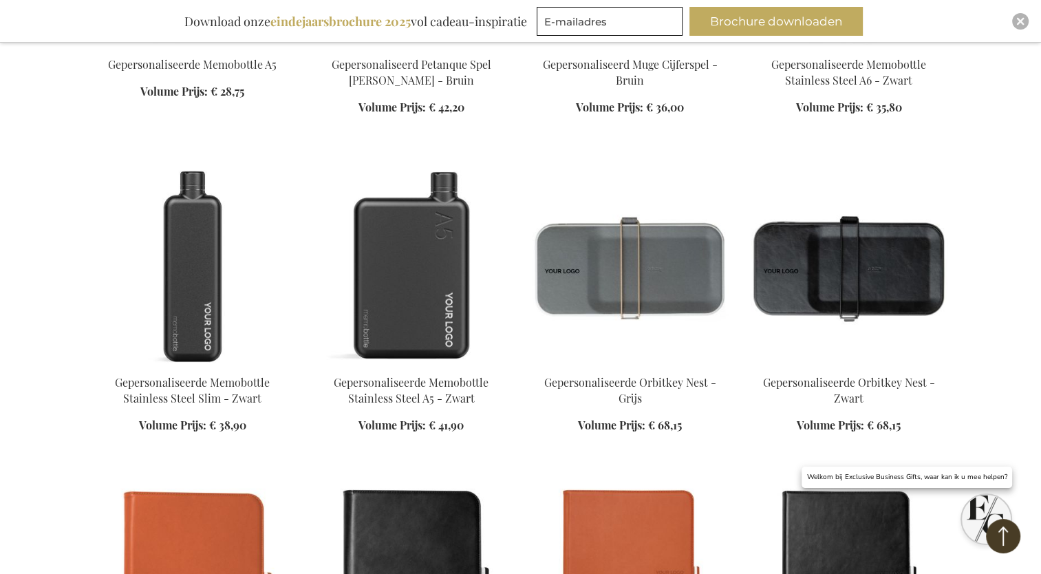
scroll to position [8563, 0]
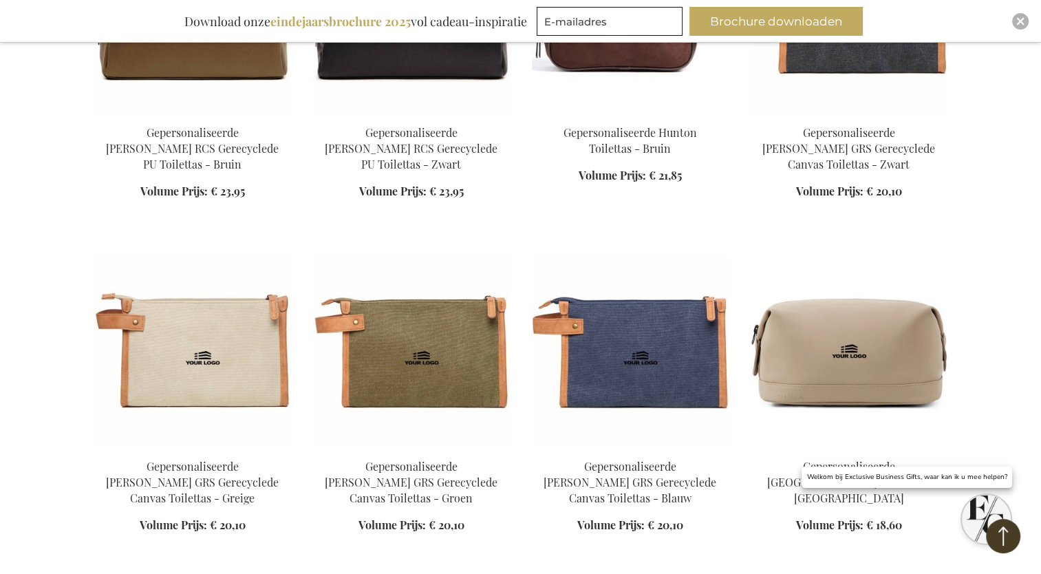
scroll to position [10743, 0]
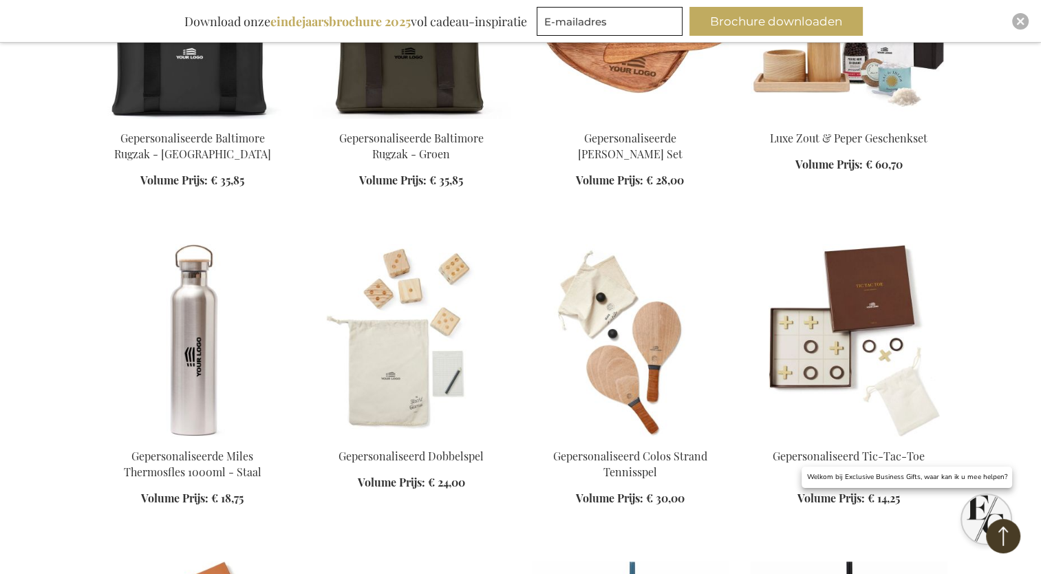
scroll to position [13685, 0]
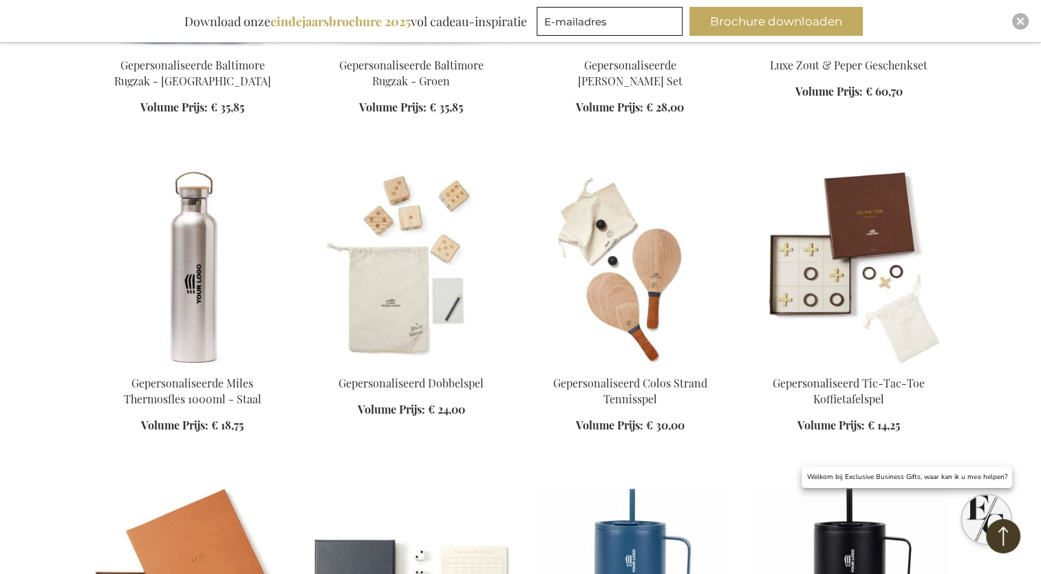
scroll to position [13743, 0]
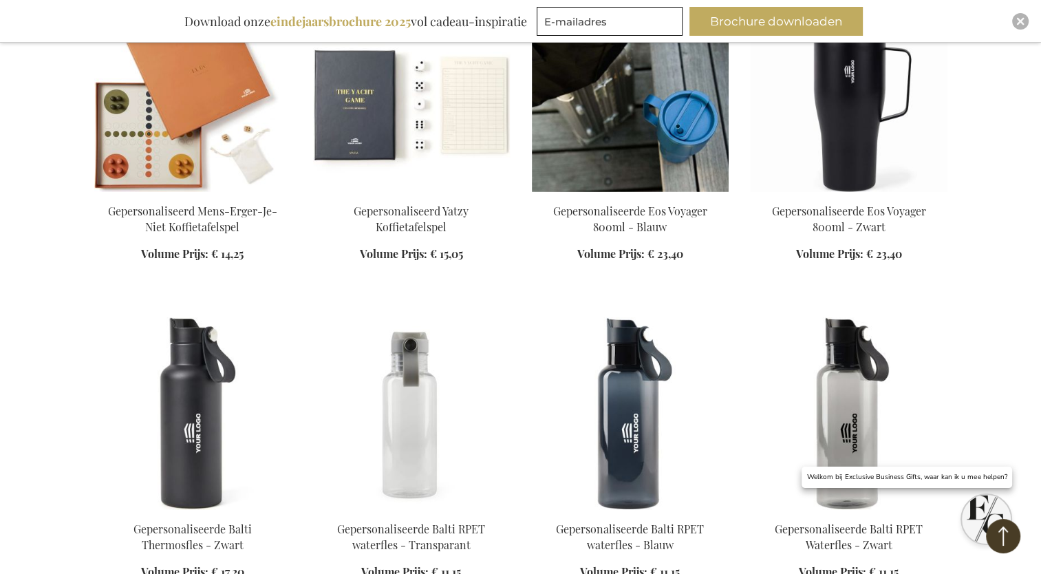
scroll to position [14257, 0]
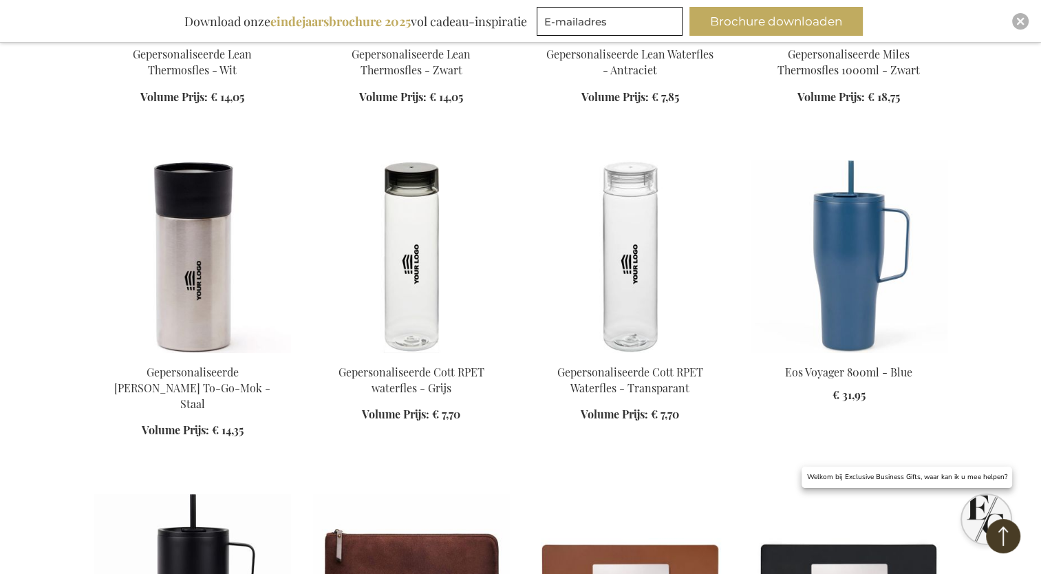
scroll to position [15060, 0]
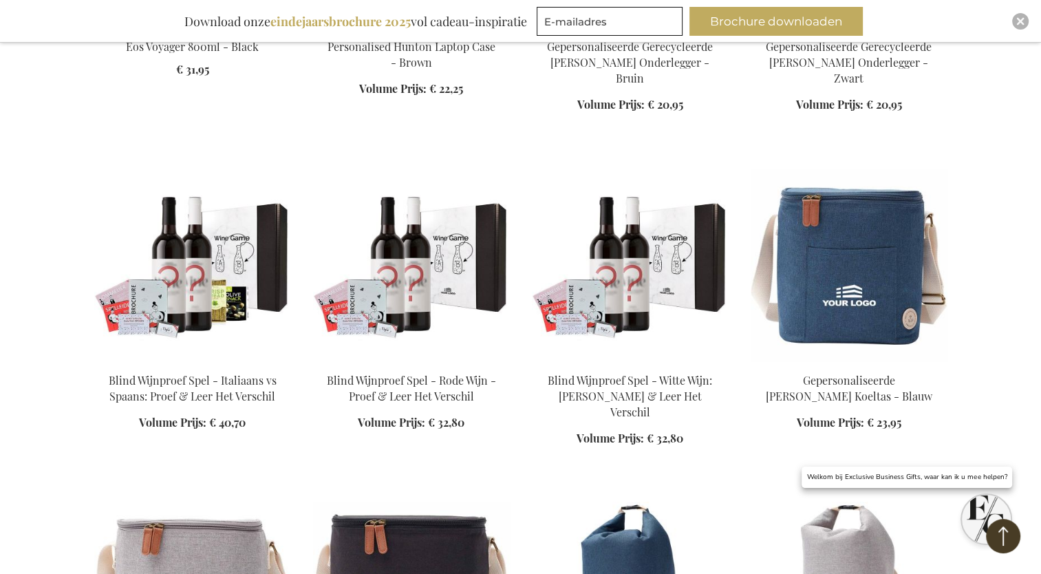
scroll to position [15734, 0]
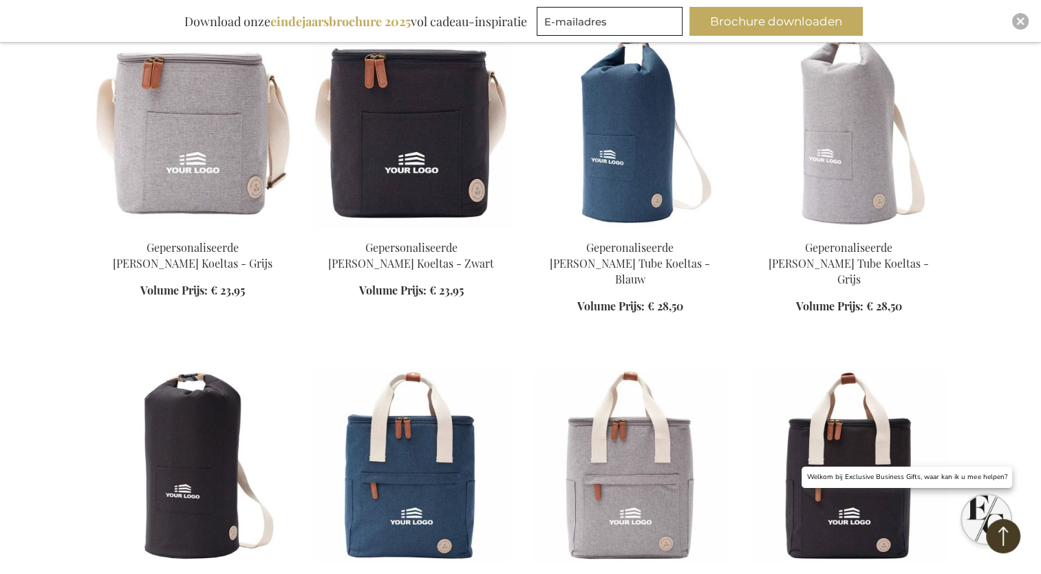
scroll to position [16159, 0]
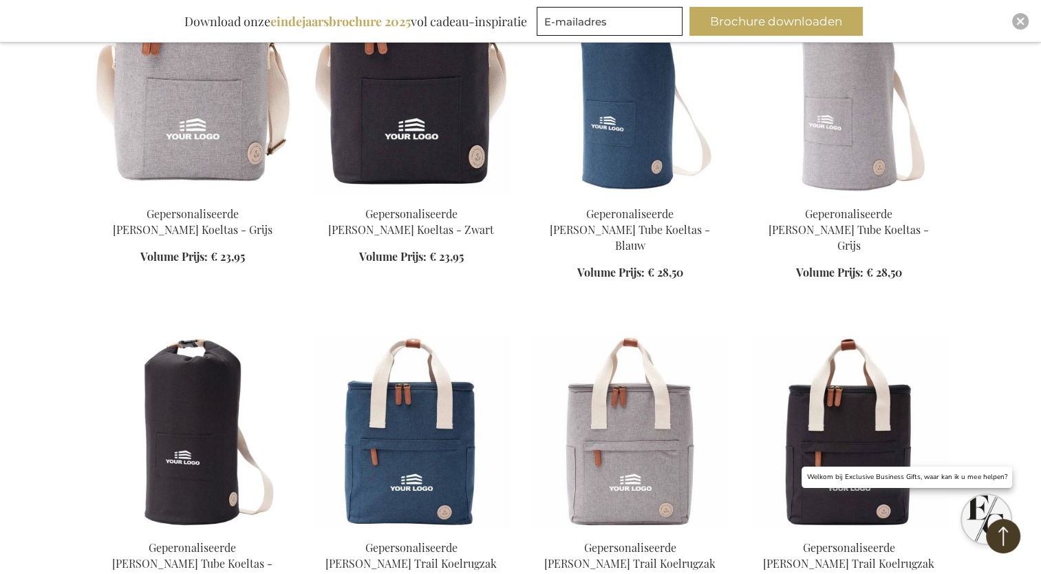
scroll to position [16193, 0]
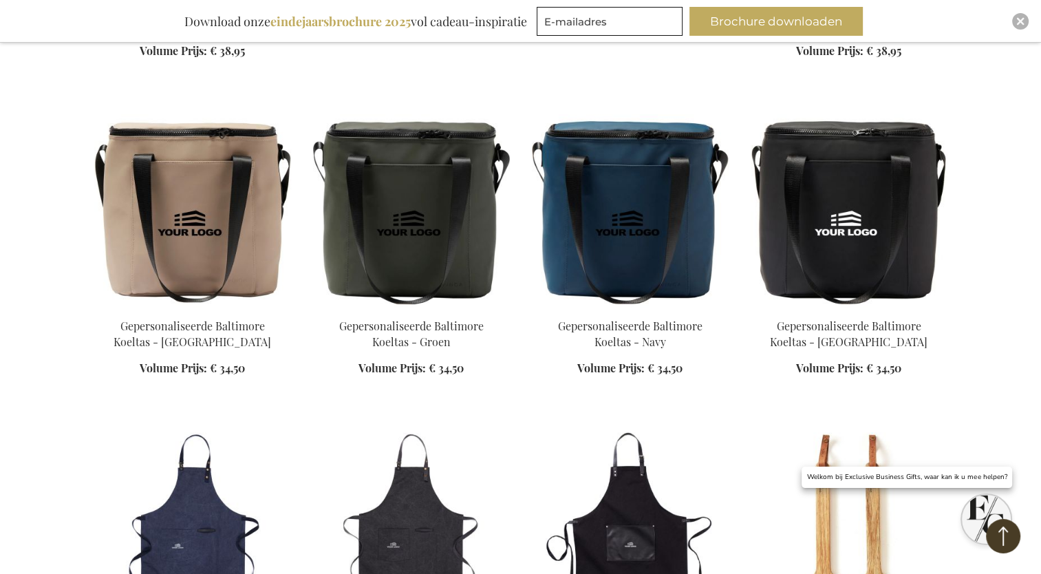
scroll to position [17086, 0]
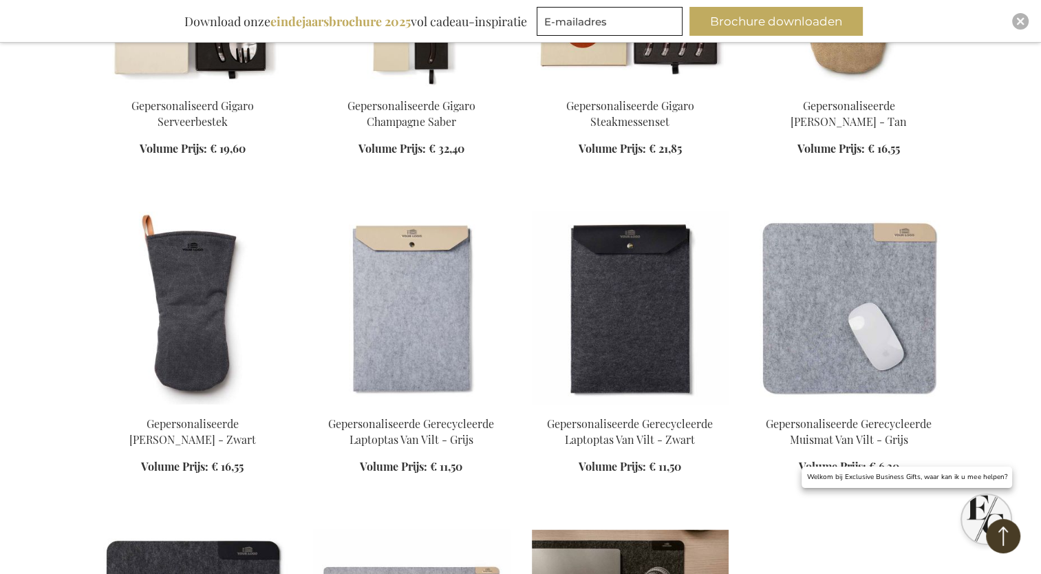
scroll to position [18271, 0]
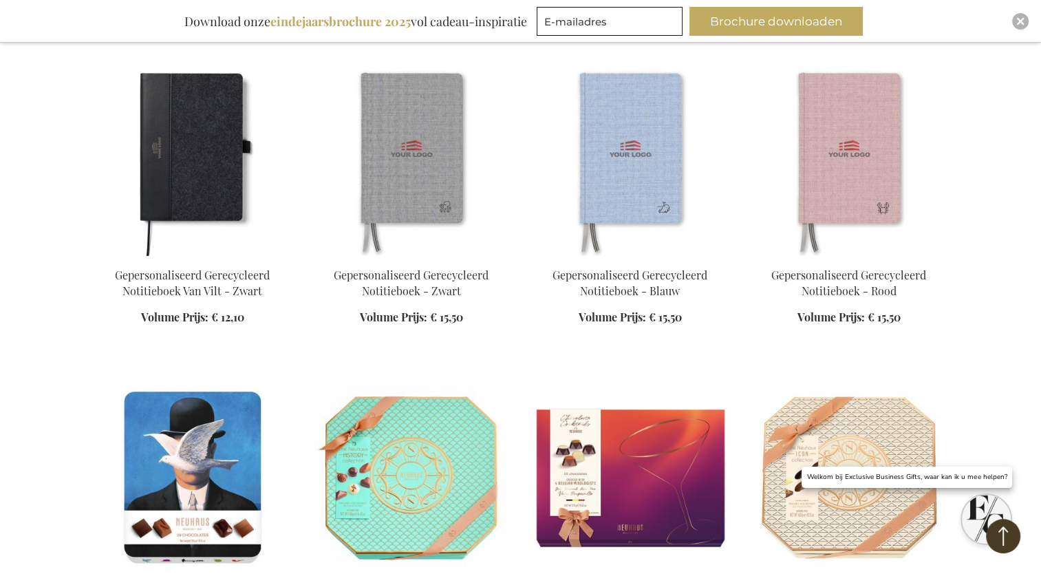
scroll to position [19389, 0]
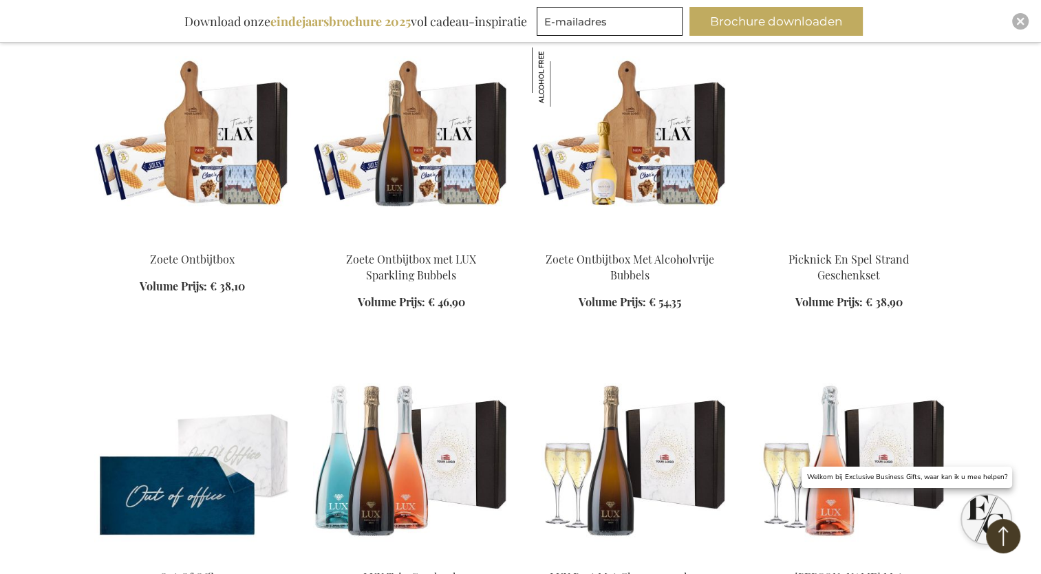
scroll to position [20707, 0]
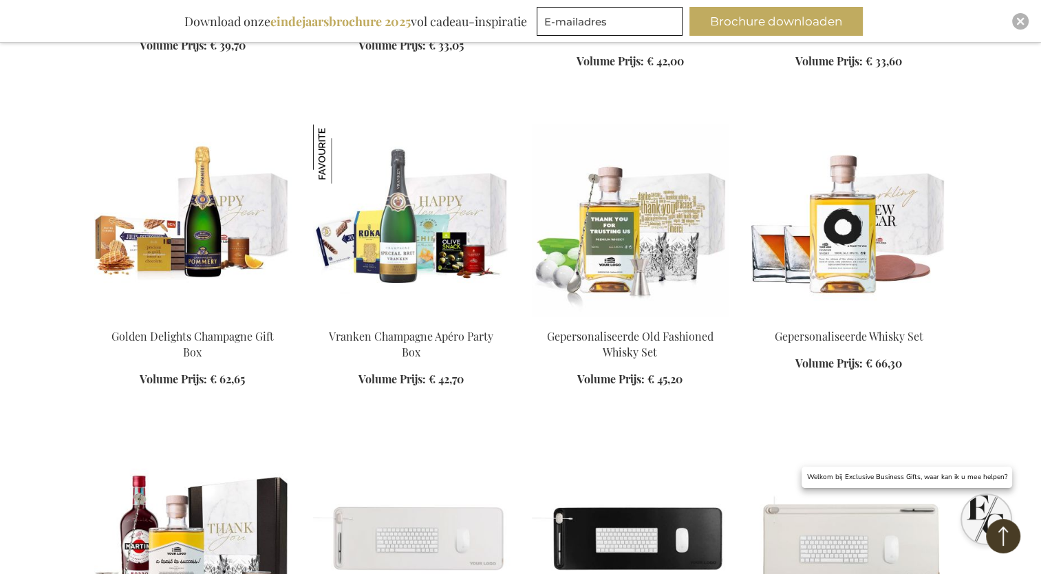
scroll to position [24107, 0]
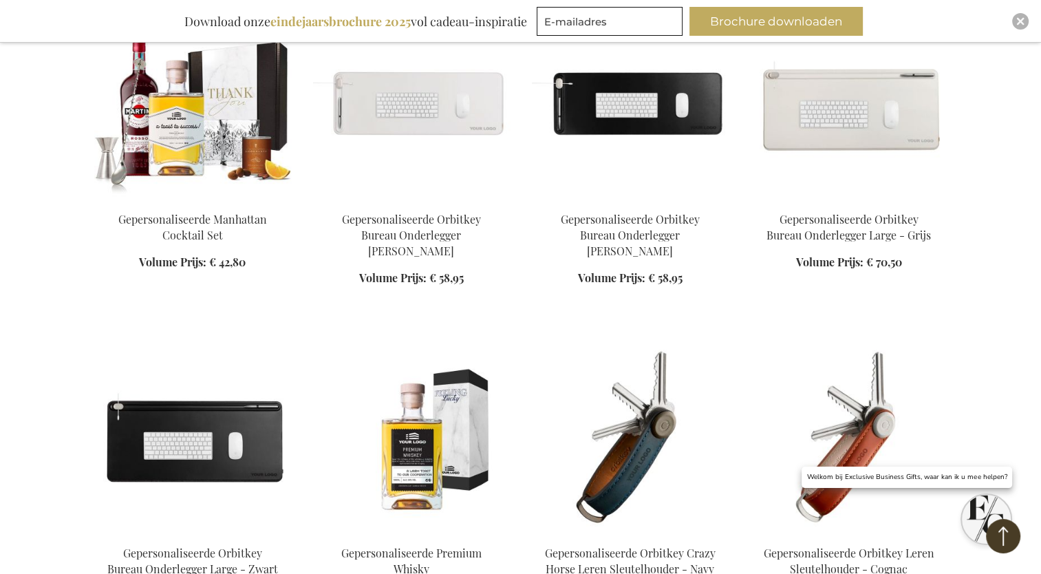
scroll to position [24544, 0]
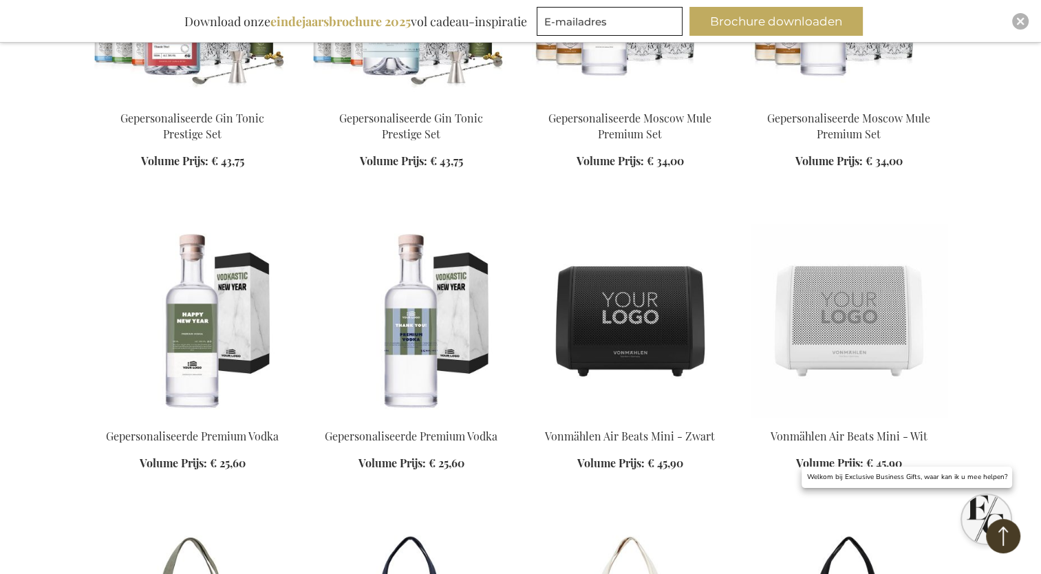
scroll to position [26251, 0]
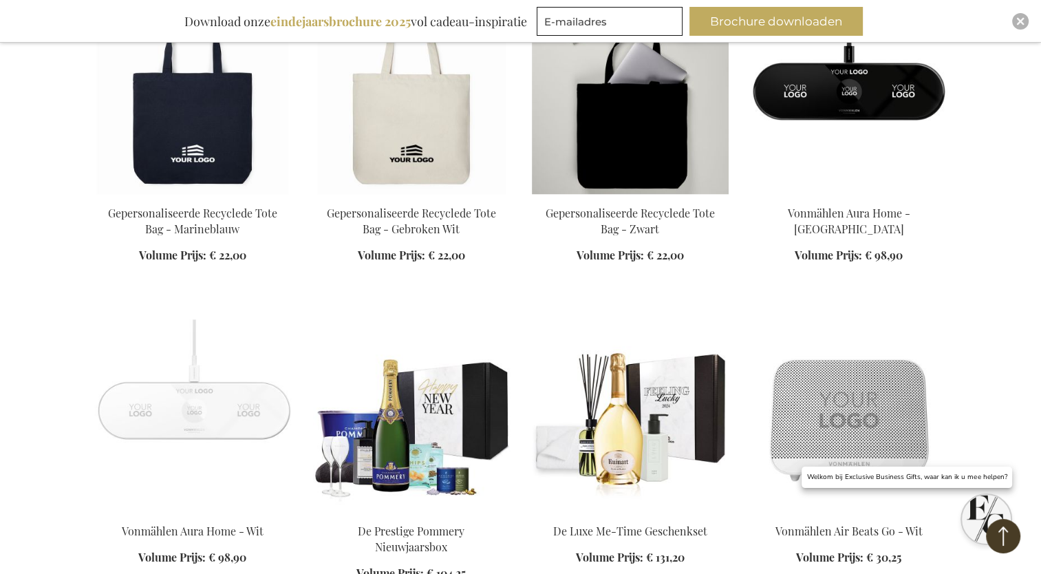
scroll to position [27089, 0]
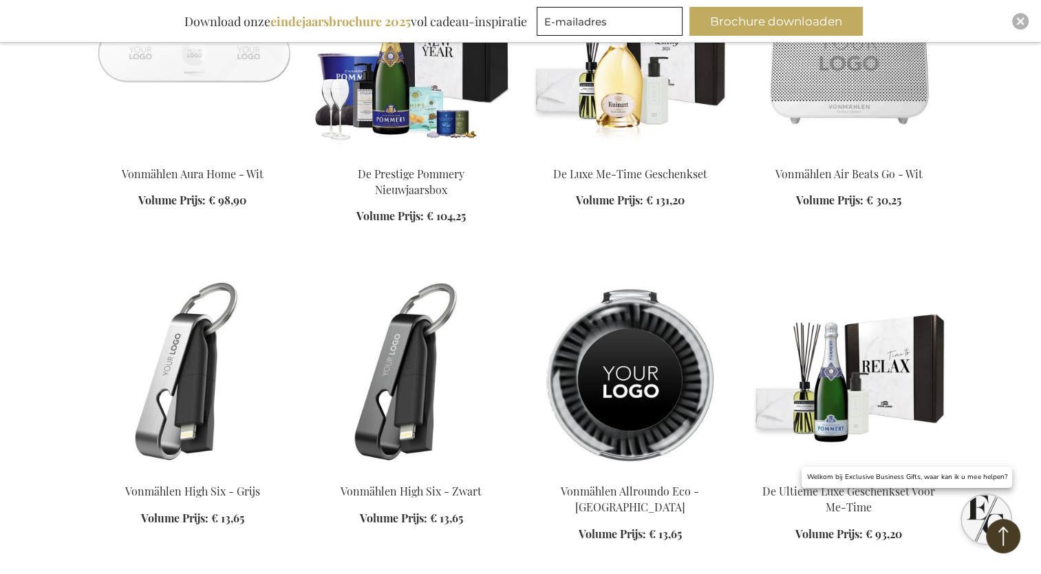
scroll to position [27453, 0]
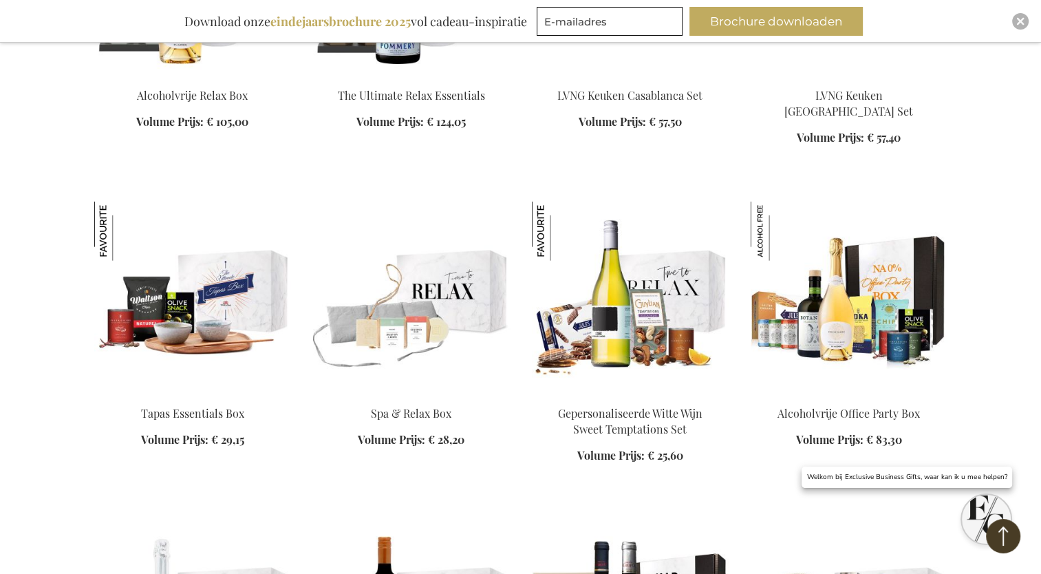
scroll to position [29113, 0]
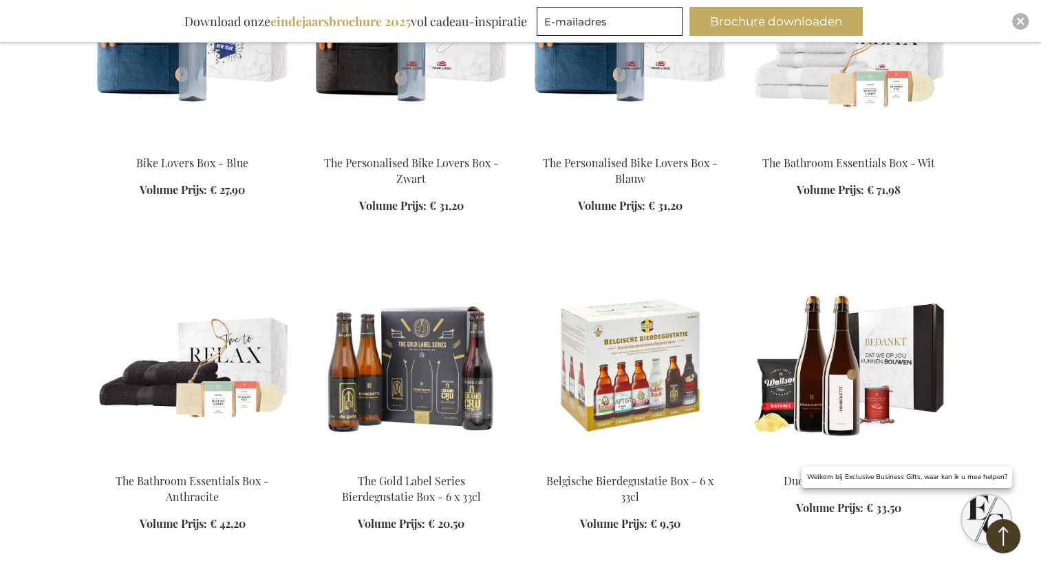
scroll to position [30004, 0]
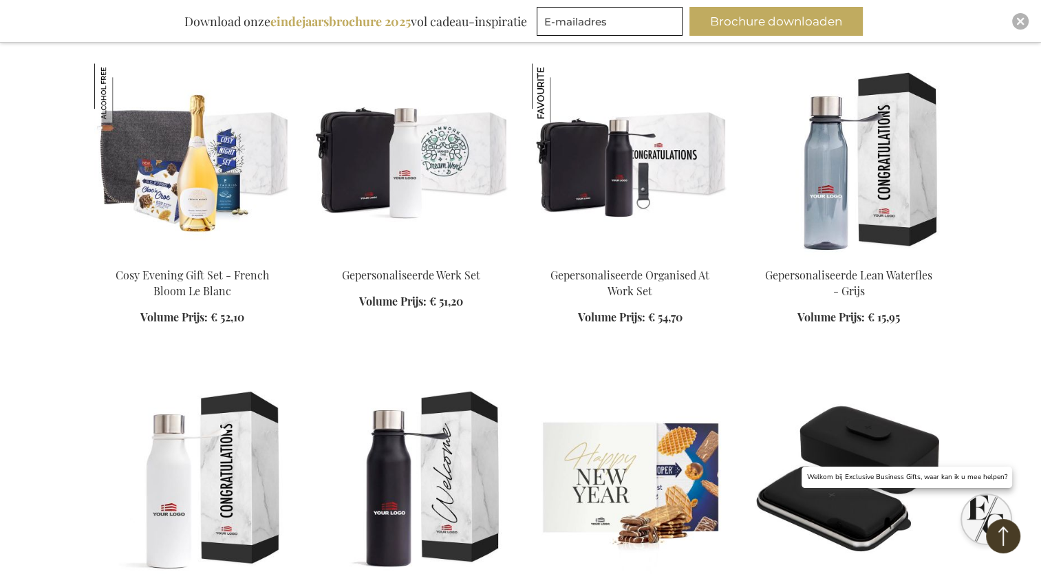
scroll to position [32792, 0]
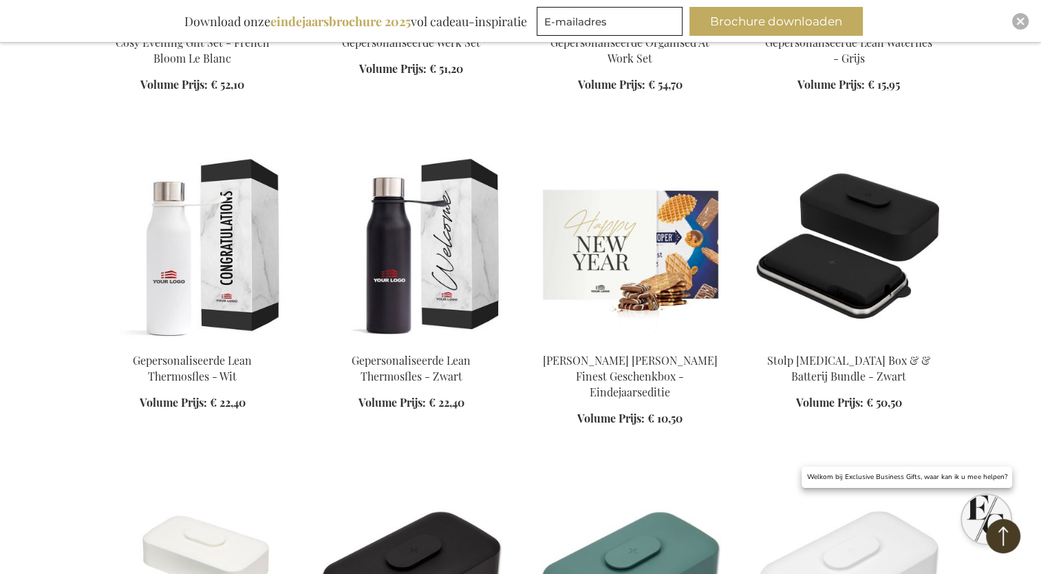
scroll to position [33025, 0]
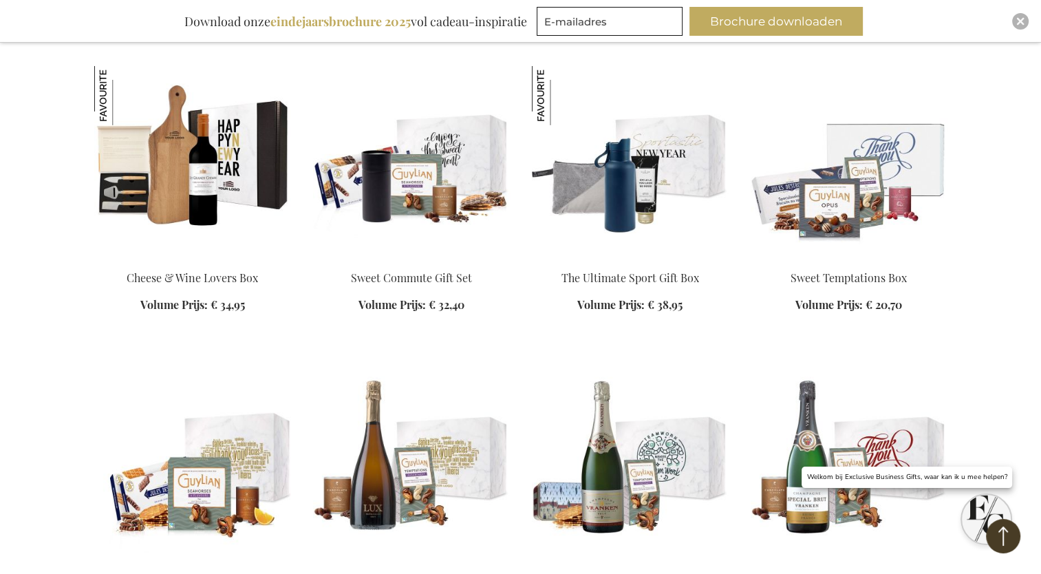
scroll to position [35703, 0]
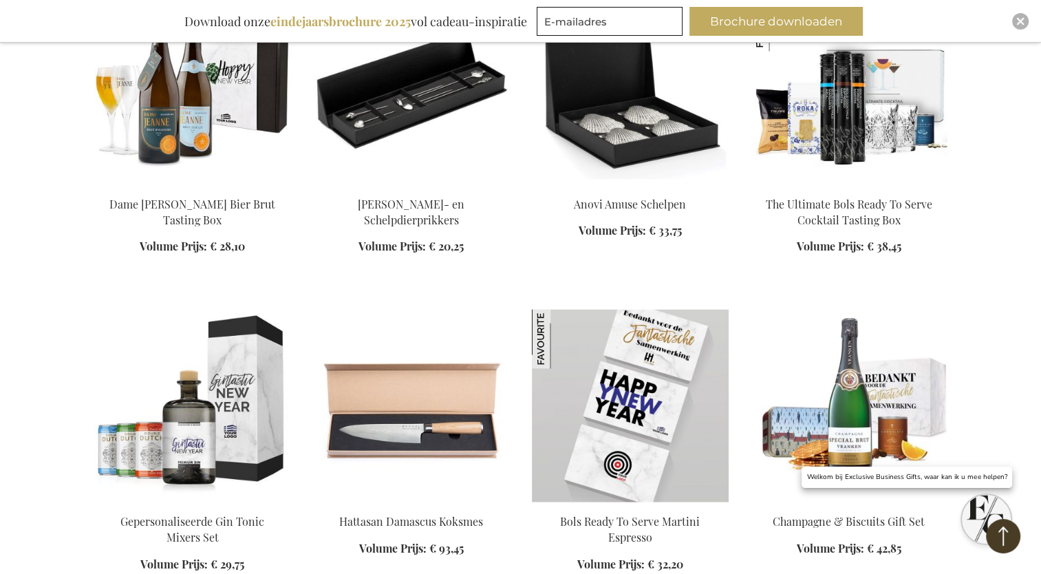
scroll to position [38867, 0]
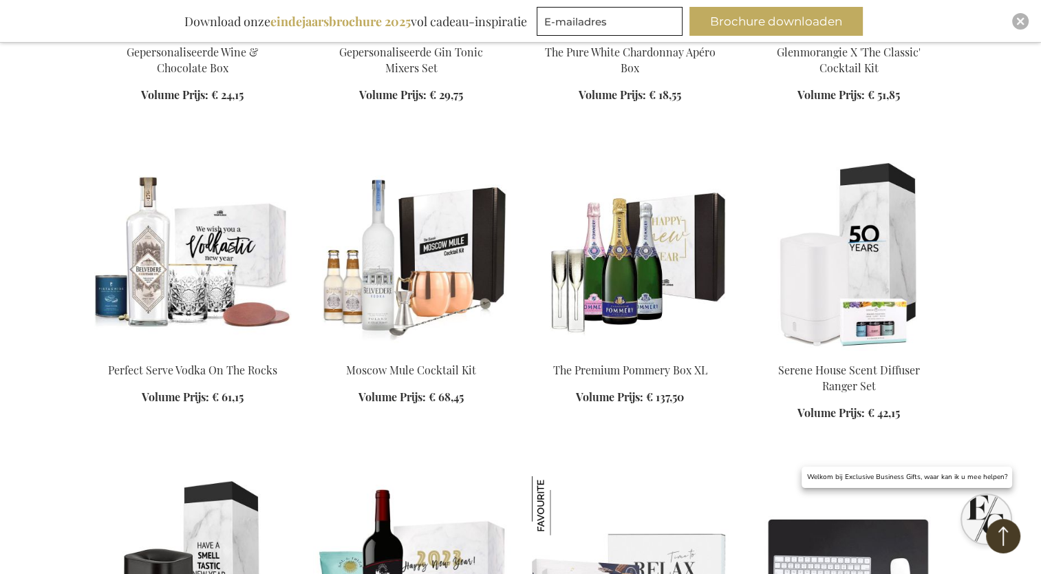
scroll to position [39653, 0]
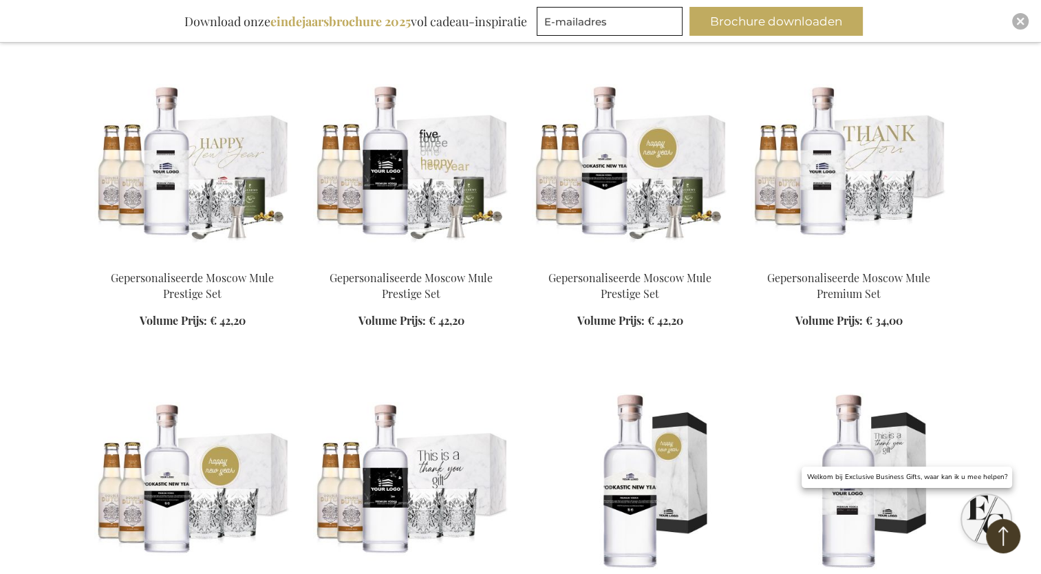
scroll to position [43543, 0]
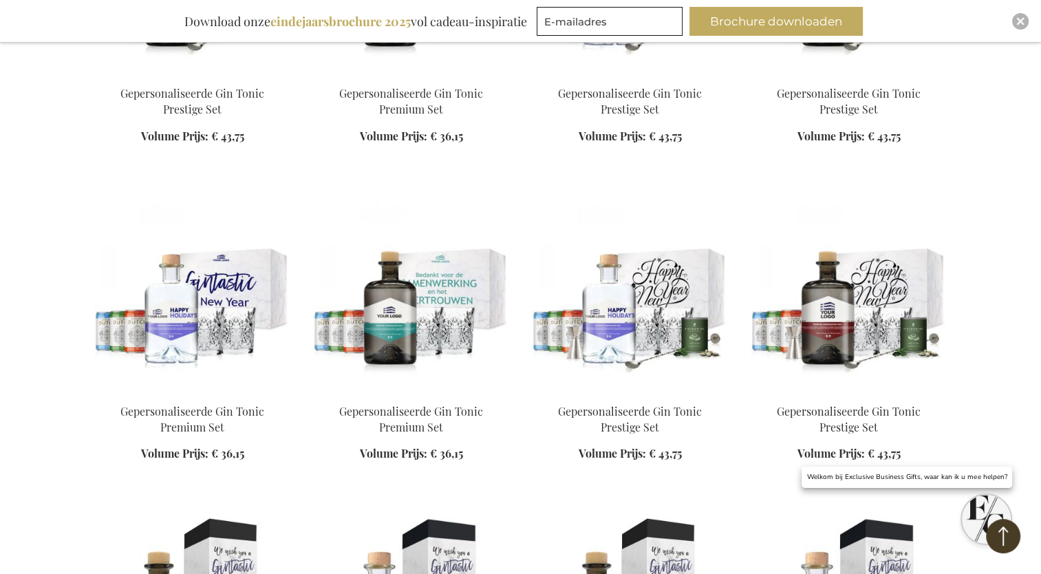
scroll to position [47560, 0]
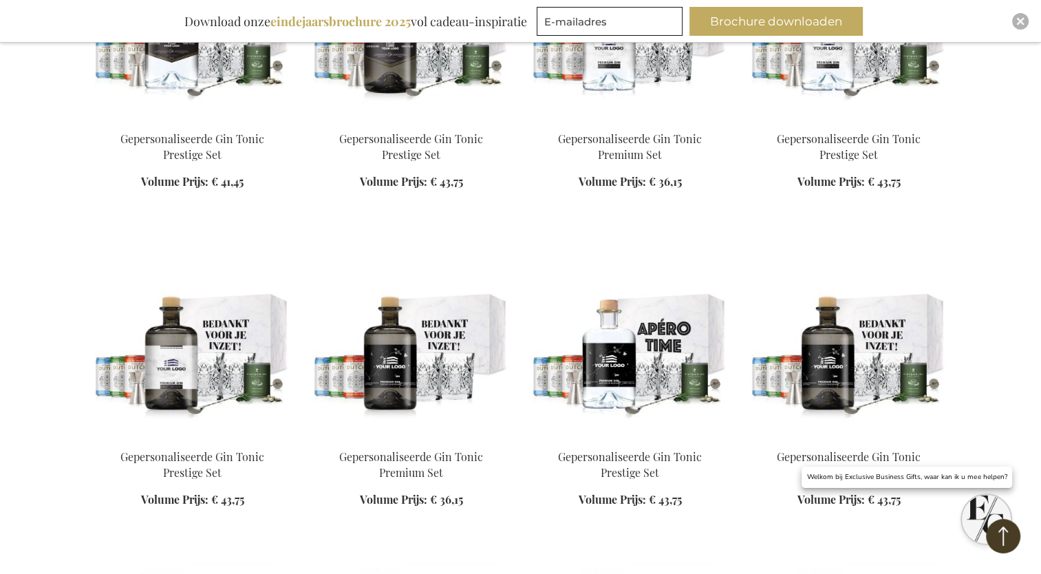
scroll to position [46974, 0]
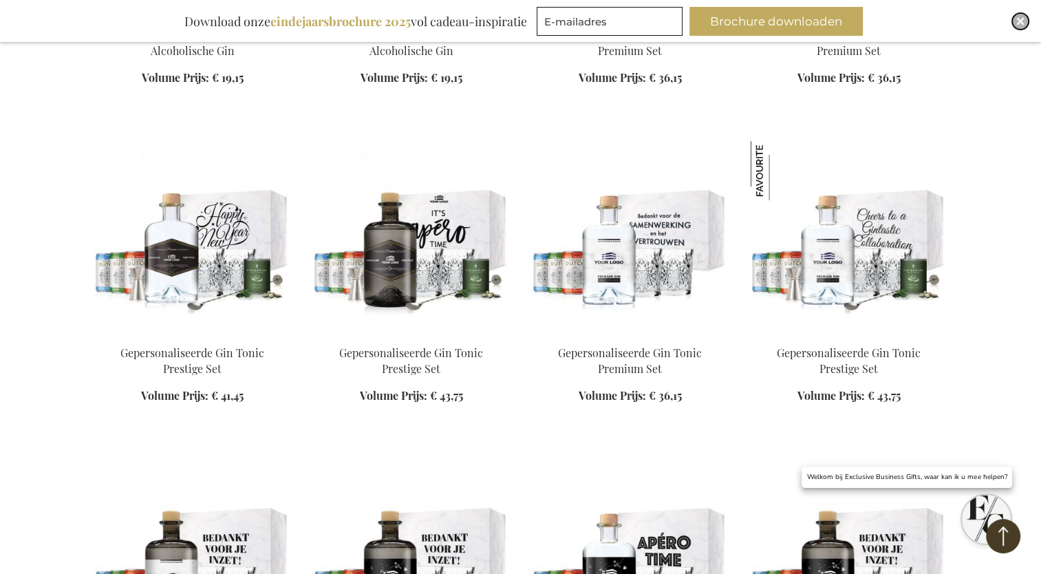
click at [1019, 19] on img "Close" at bounding box center [1020, 21] width 8 height 8
